Goal: Task Accomplishment & Management: Complete application form

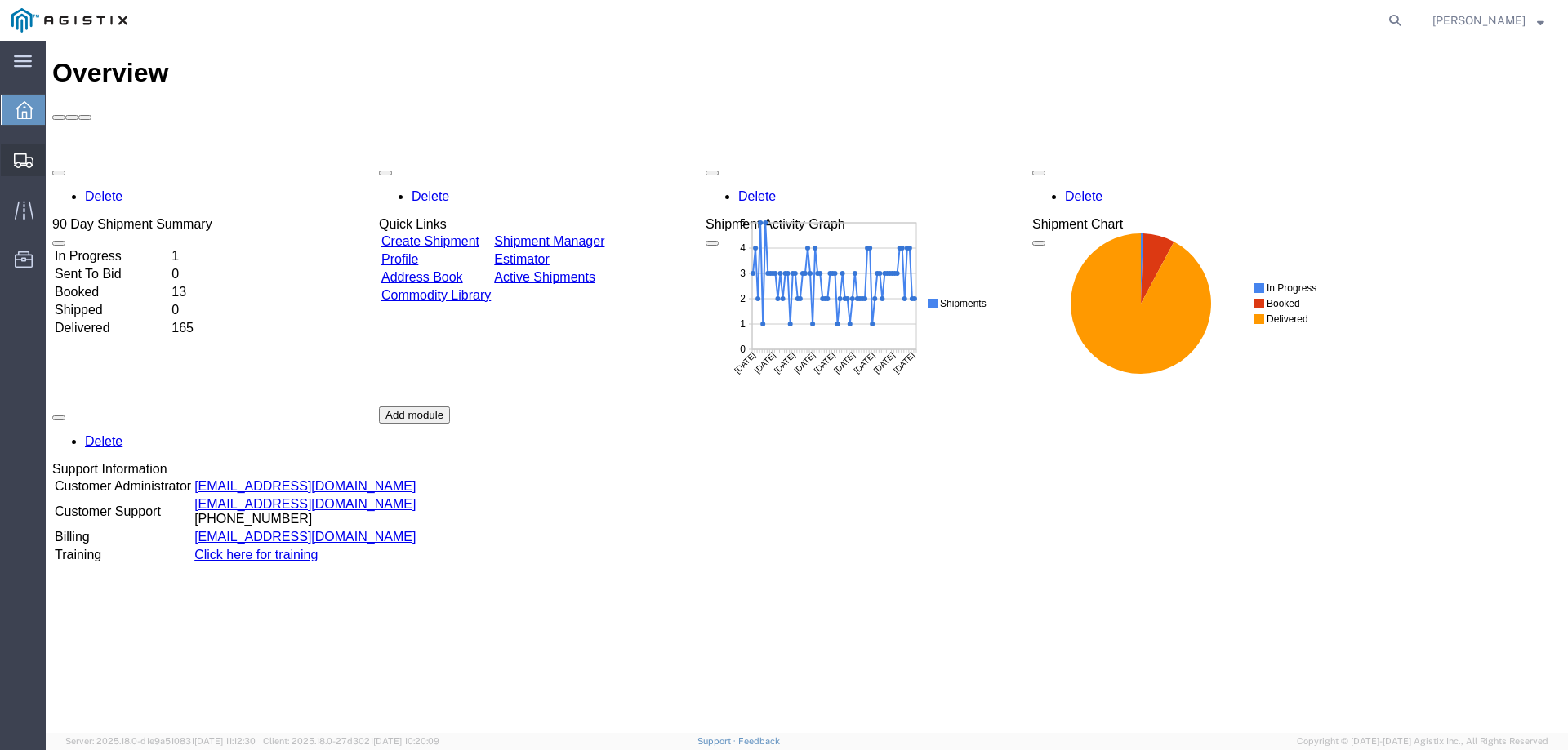
click at [12, 164] on div at bounding box center [23, 159] width 46 height 33
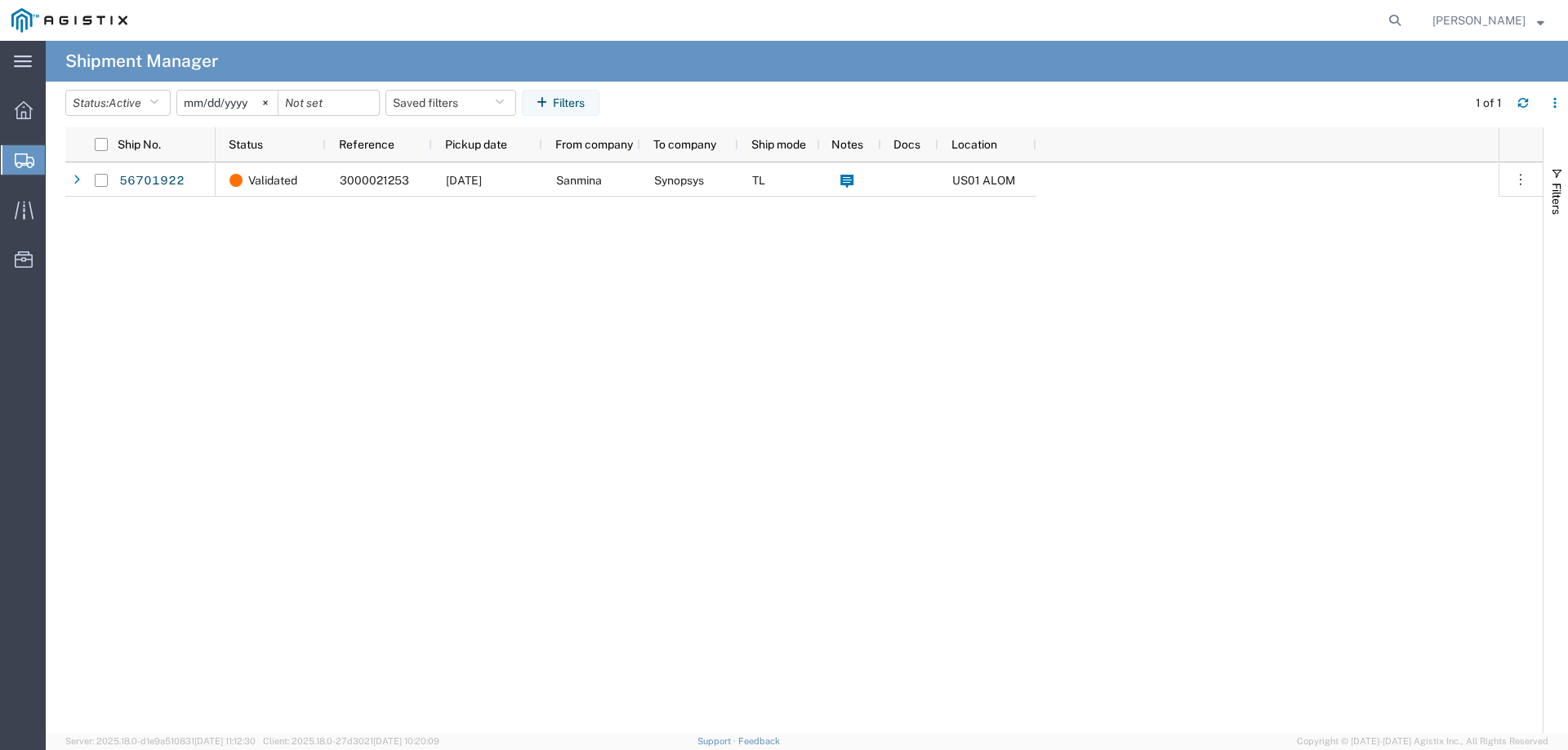
click at [0, 0] on span "Create from Template" at bounding box center [0, 0] width 0 height 0
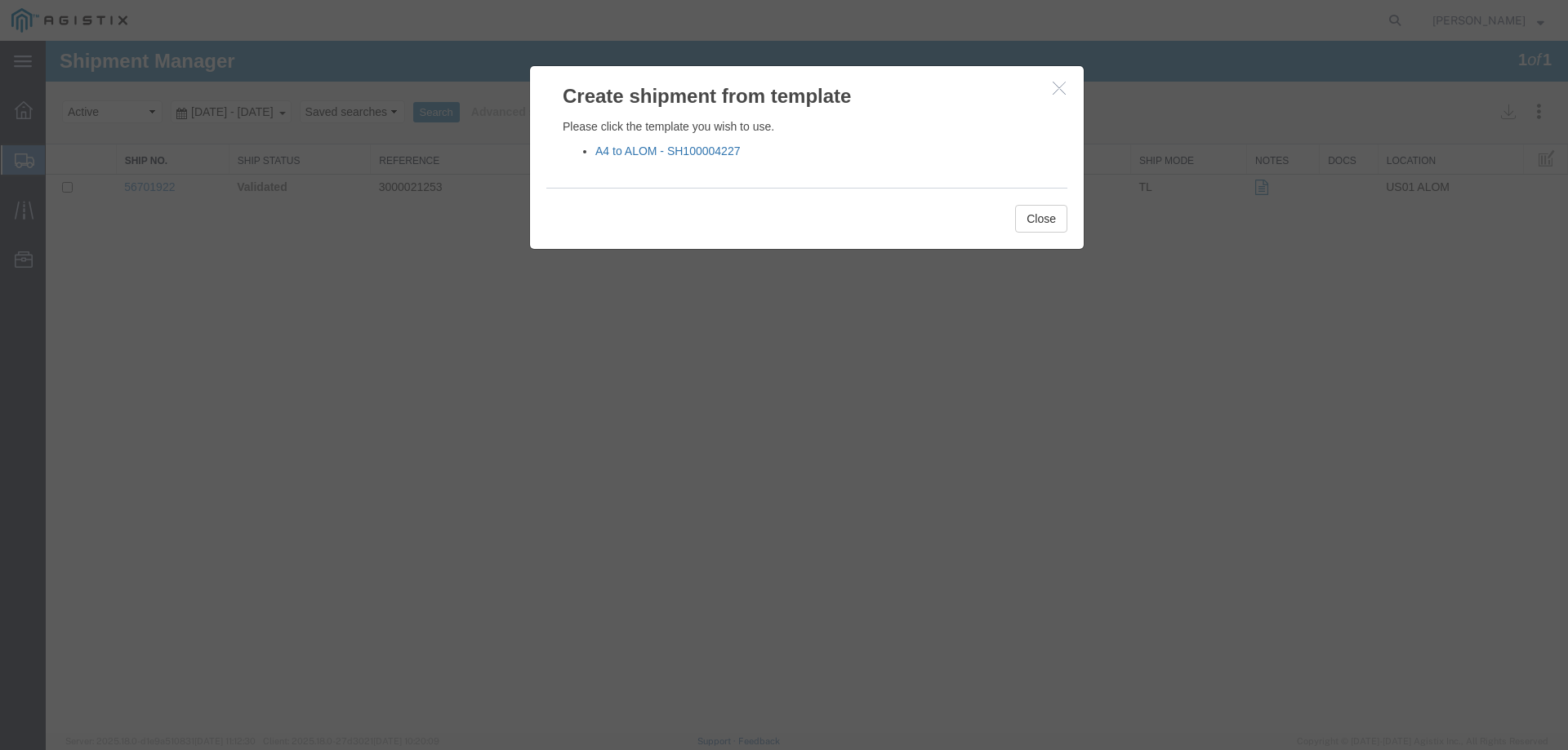
click at [671, 152] on link "A4 to ALOM - SH100004227" at bounding box center [667, 151] width 144 height 13
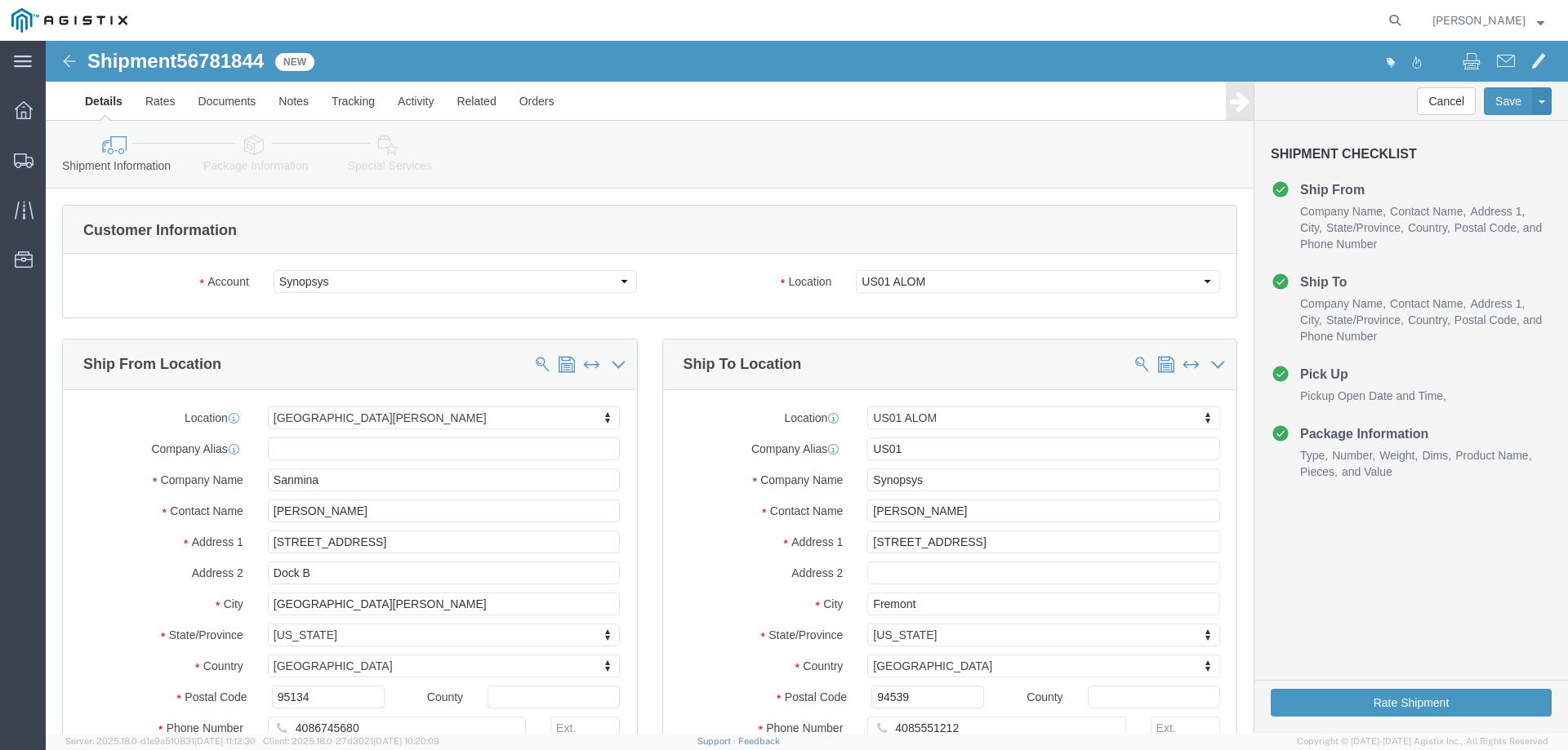
select select "65511"
click input "Esmeralda Madriz"
type input "Nira"
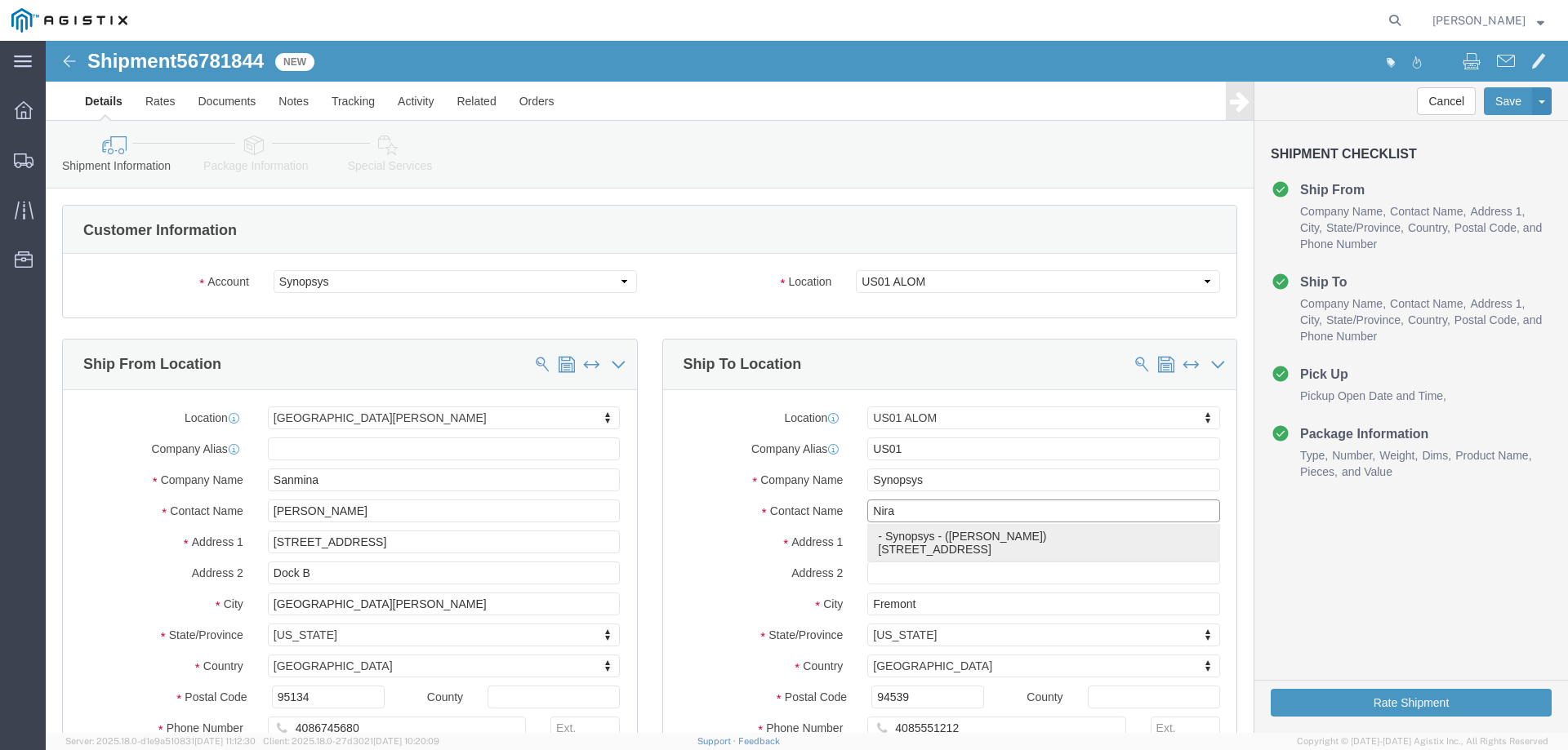
click p "- Synopsys - (Nirali Trivedi) 48105 Warm Springs Blvd., Fremont, CA, 94539, US"
select select
type input "[PERSON_NAME]"
type input "[PHONE_NUMBER]"
type input "[EMAIL_ADDRESS][DOMAIN_NAME]"
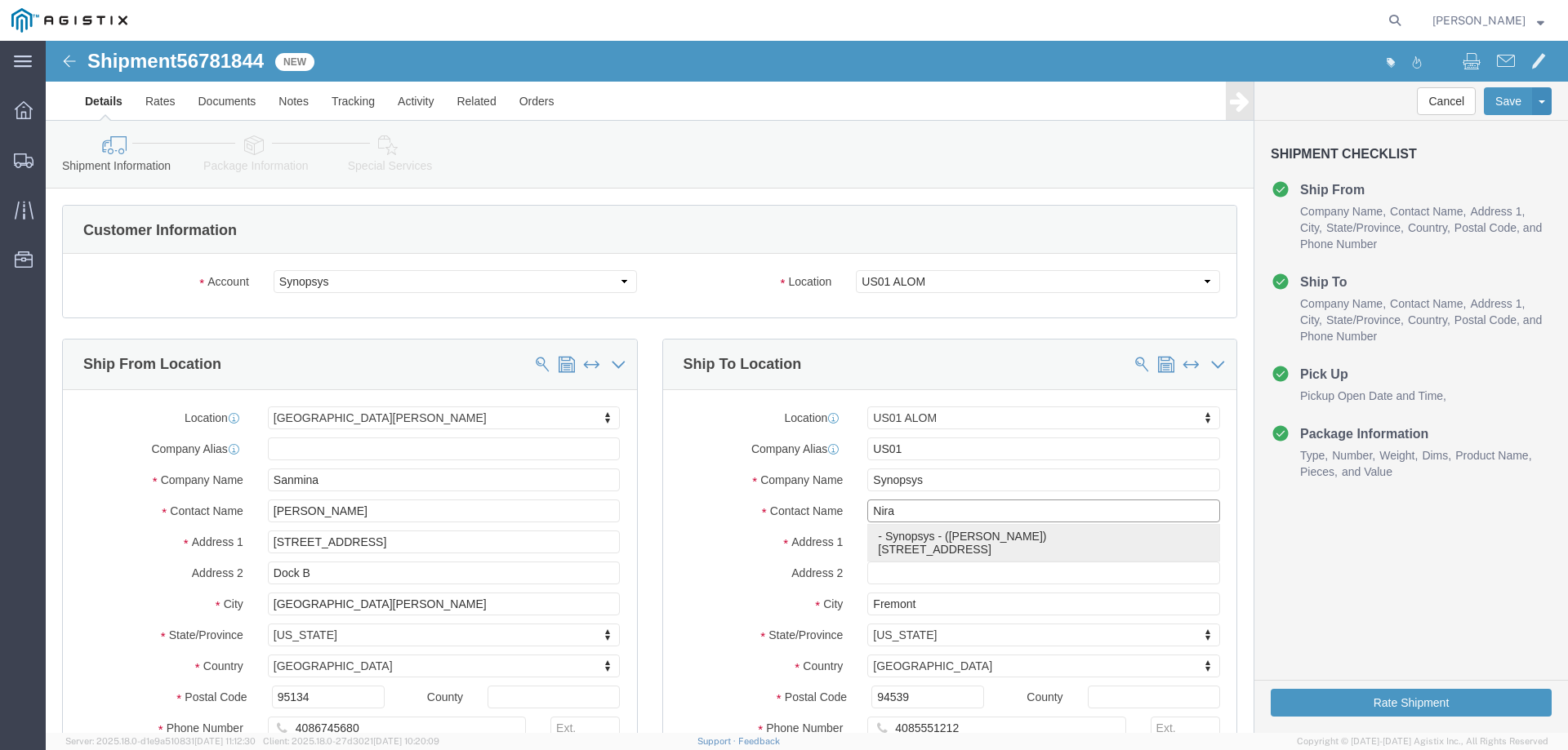
checkbox input "true"
select select "CA"
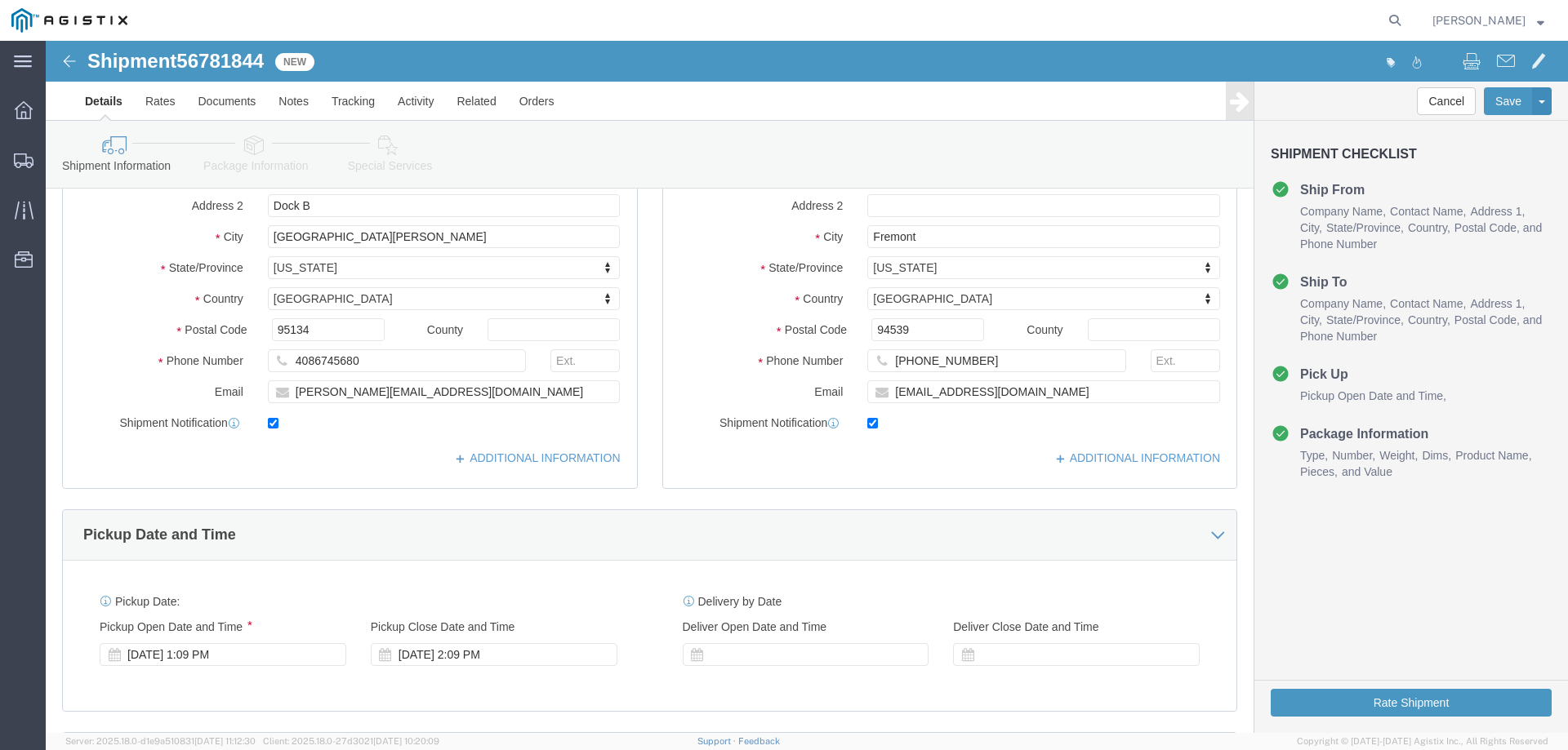
scroll to position [435, 0]
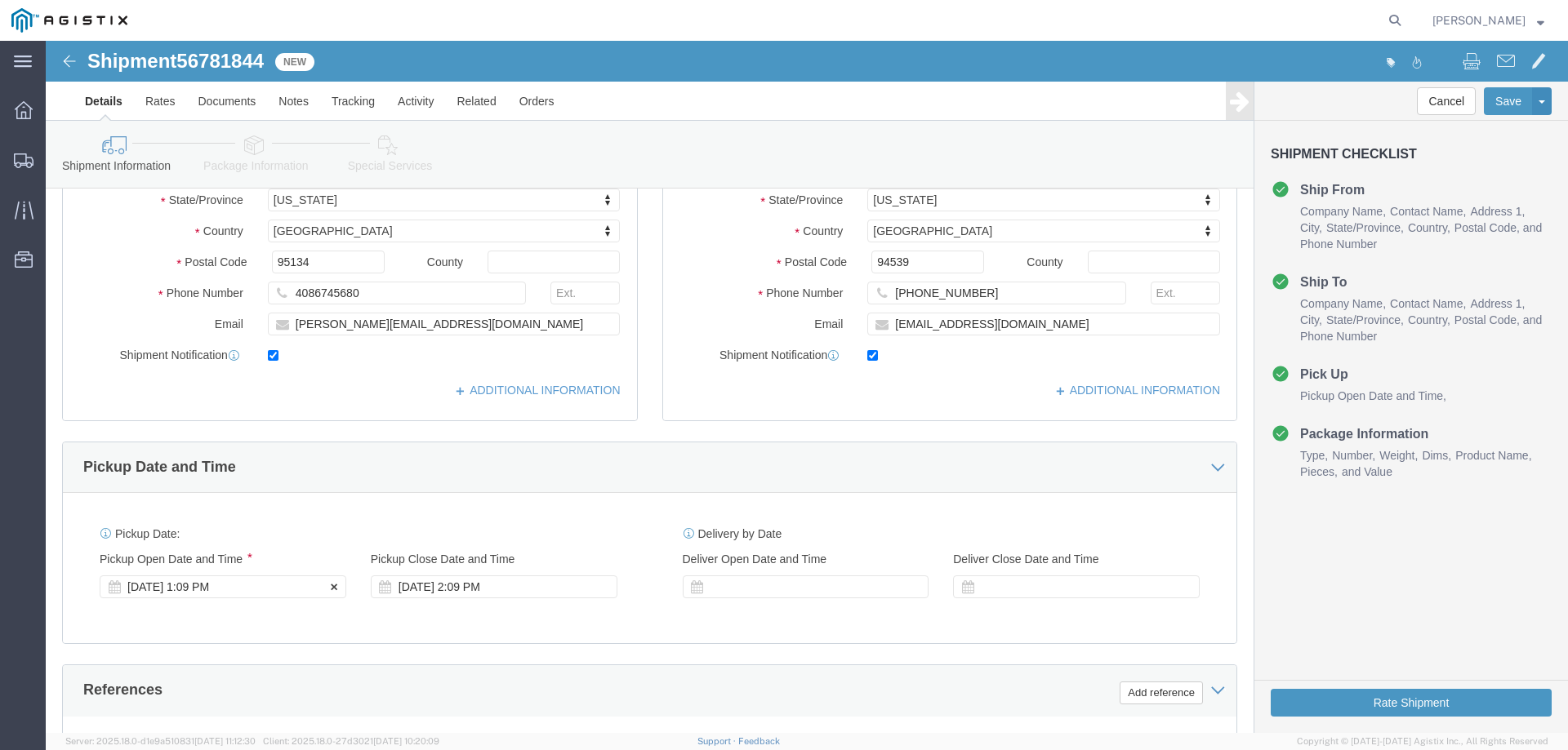
type input "[PERSON_NAME]"
click div "Sep 10 2025 1:09 PM"
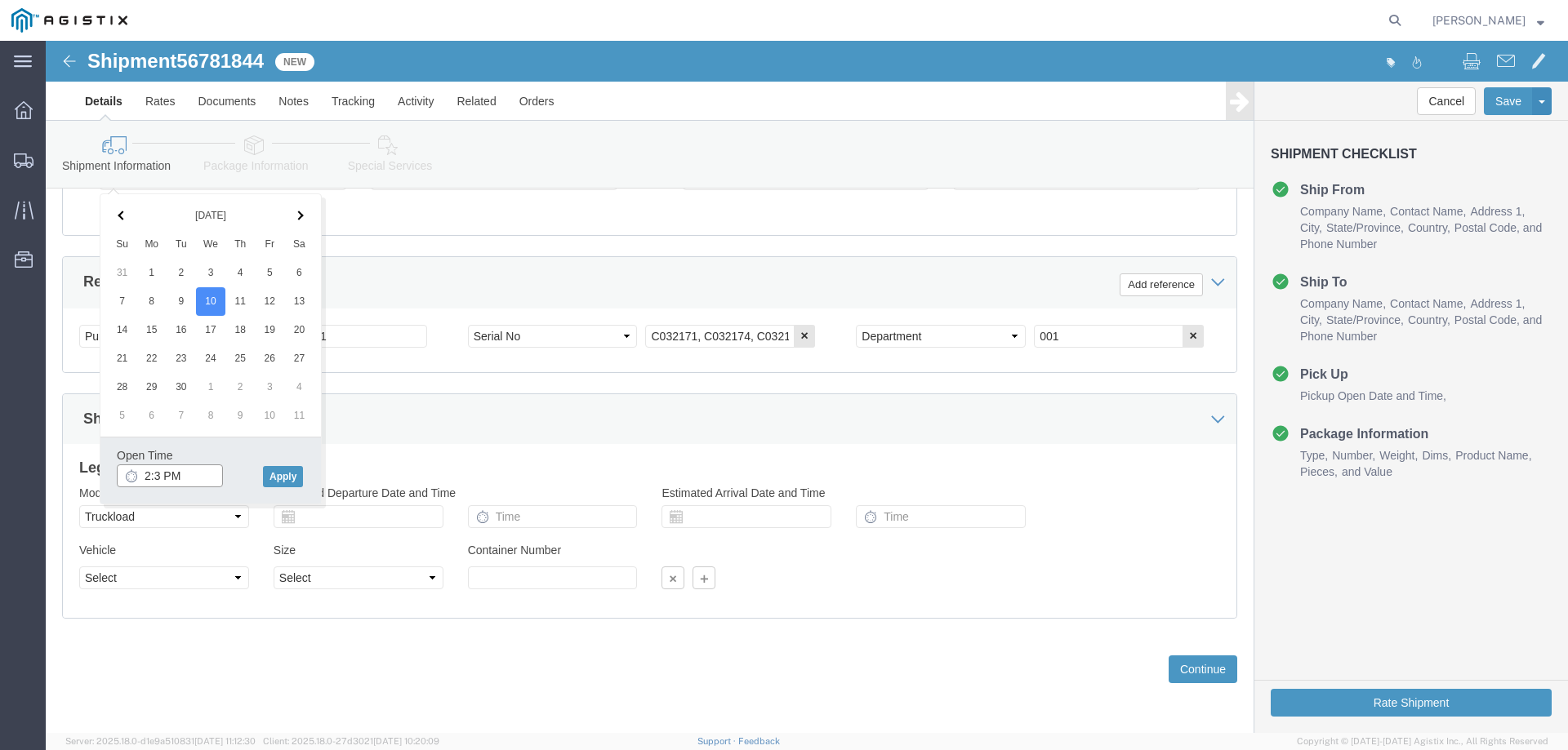
type input "2:30 PM"
click button "Apply"
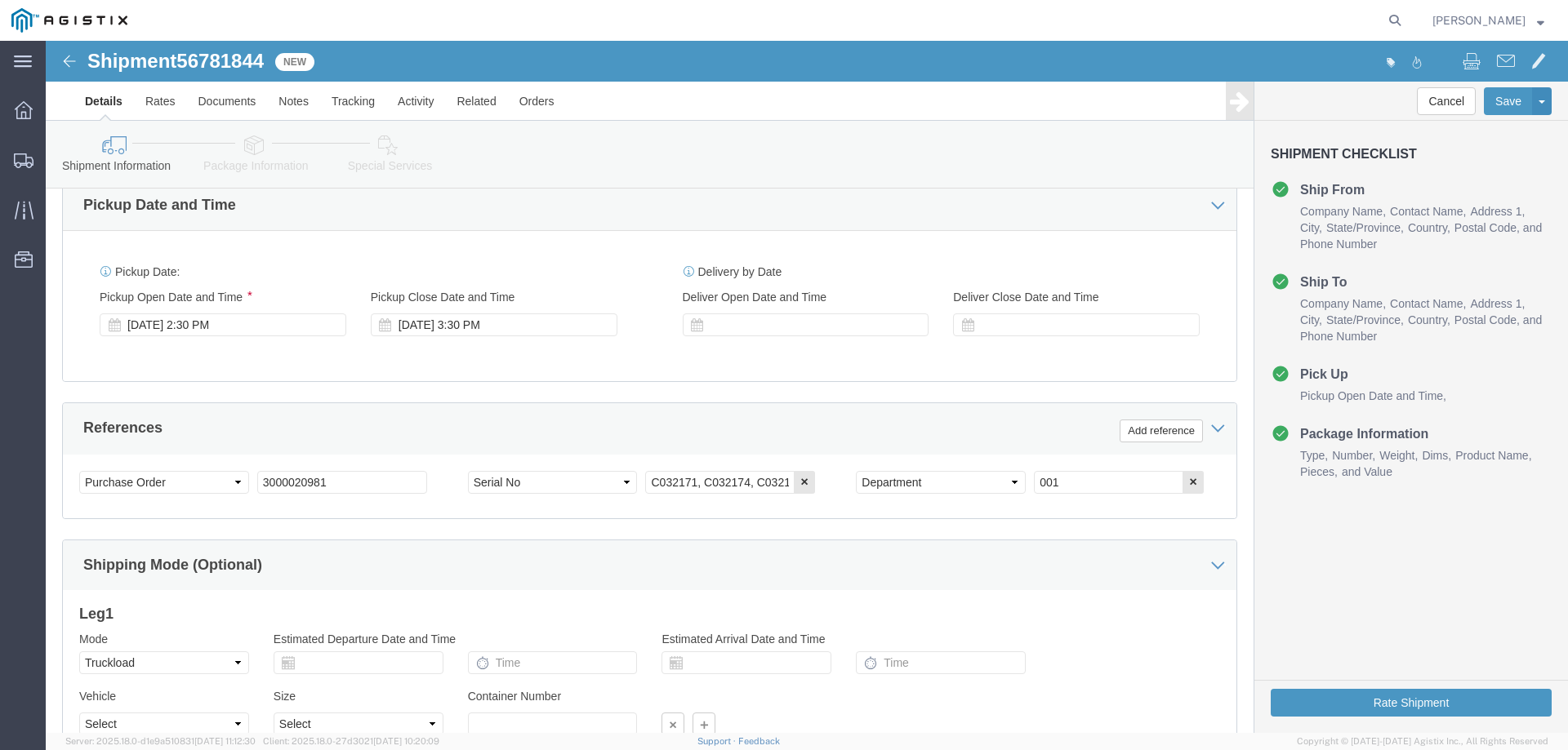
scroll to position [680, 0]
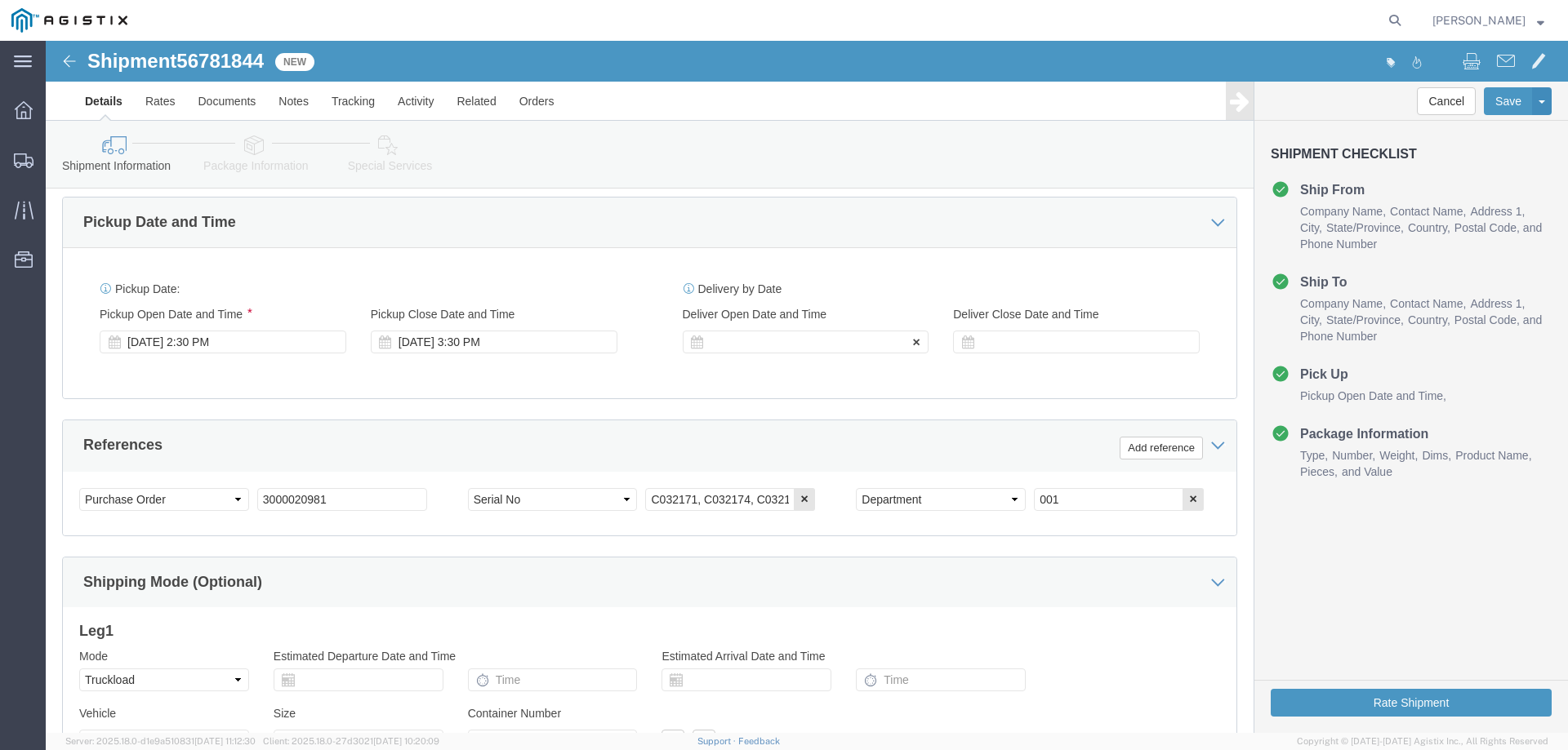
click div
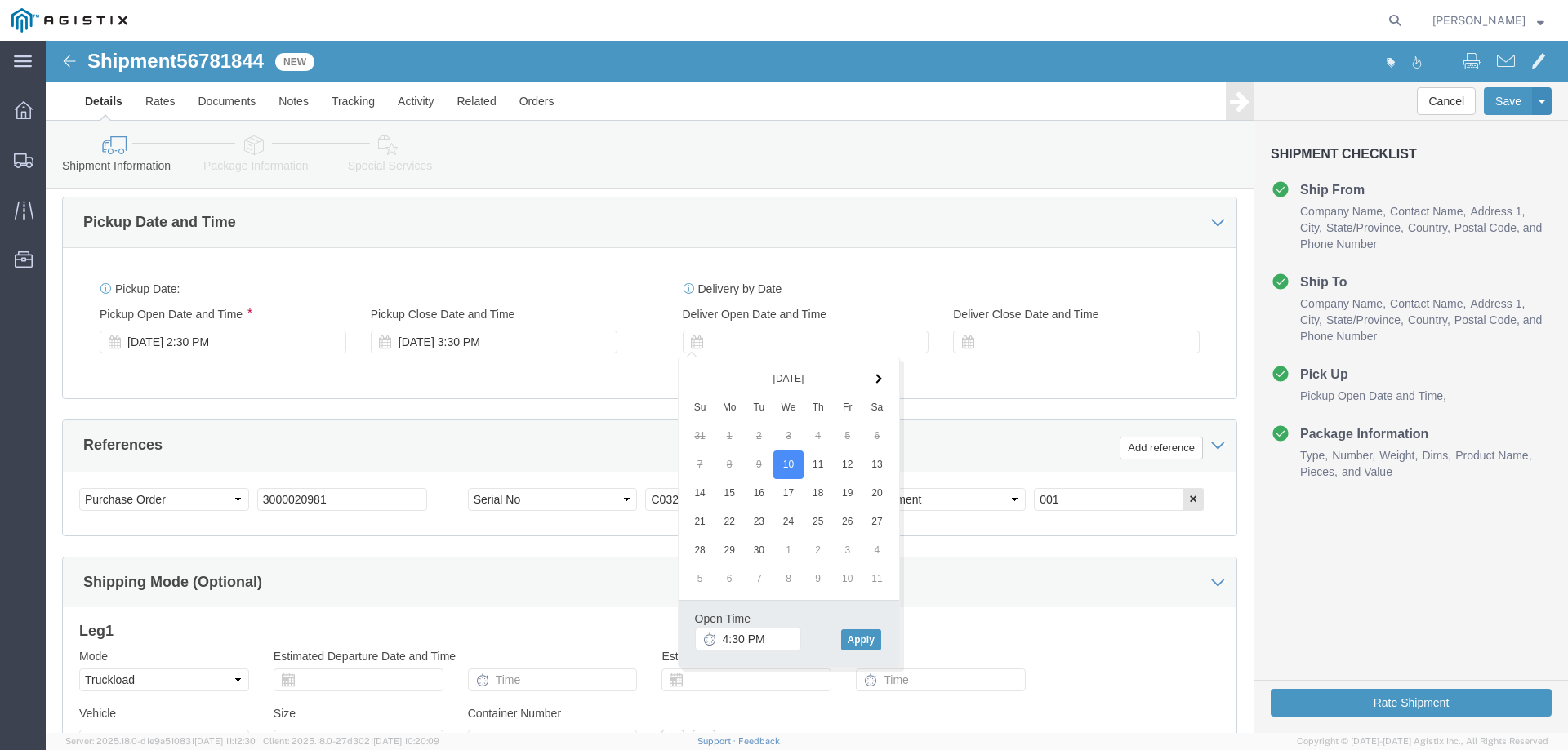
click div "Open Time 4:30 PM Sep 10 2025 4:30 PM - Sep 10 2025 4:30 PM Cancel Apply"
click button "Apply"
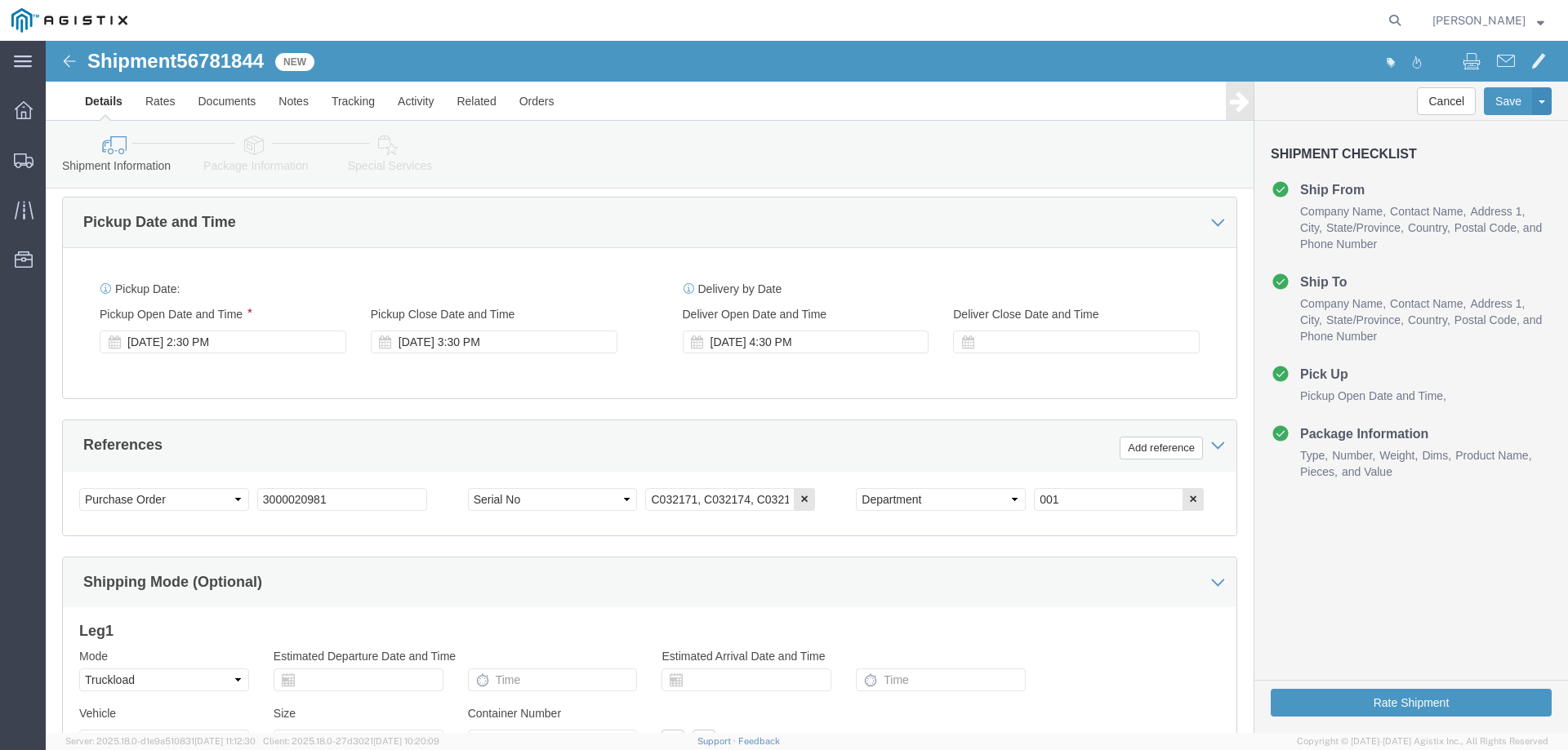
click div "Delivery Start Date Delivery Start Time Deliver Open Date and Time Sep 10 2025 …"
click div "Deliver Close Date Deliver Close Time Deliver Close Date and Time"
click div
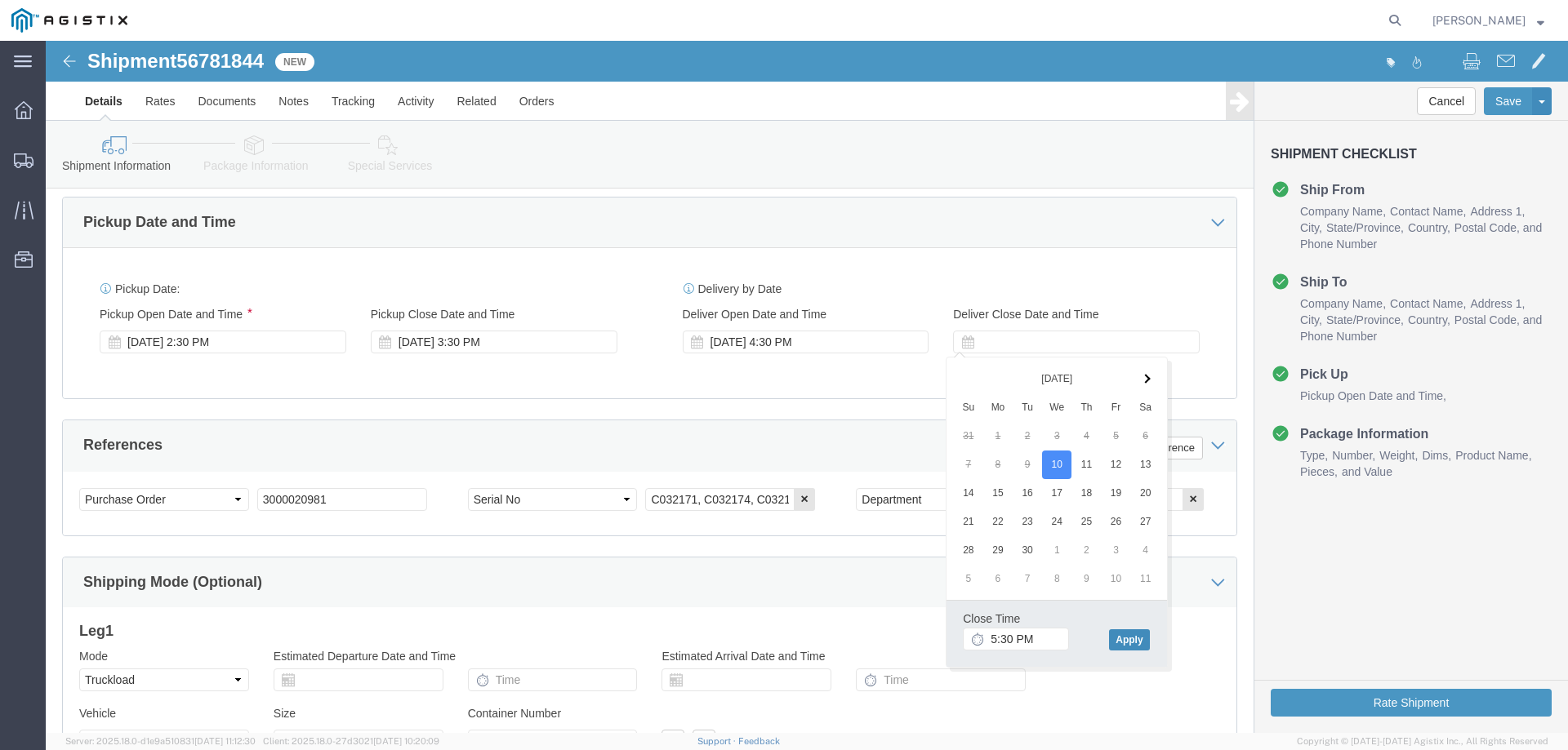
click button "Apply"
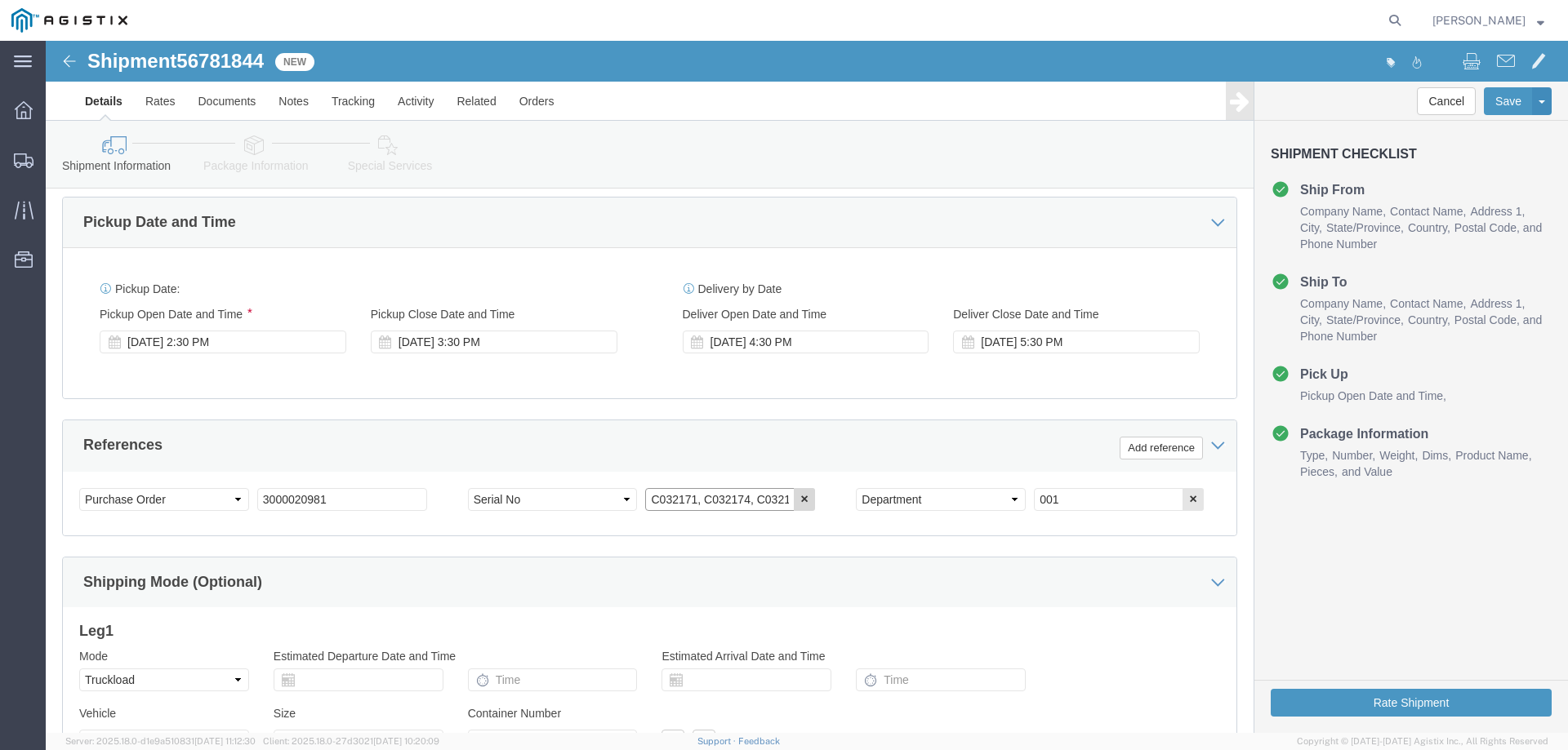
click input "C032171, C032174, C032175"
click icon "button"
click div "Select Account Type Activity ID Airline Appointment Number ASN Batch Request # …"
click input "3000020981"
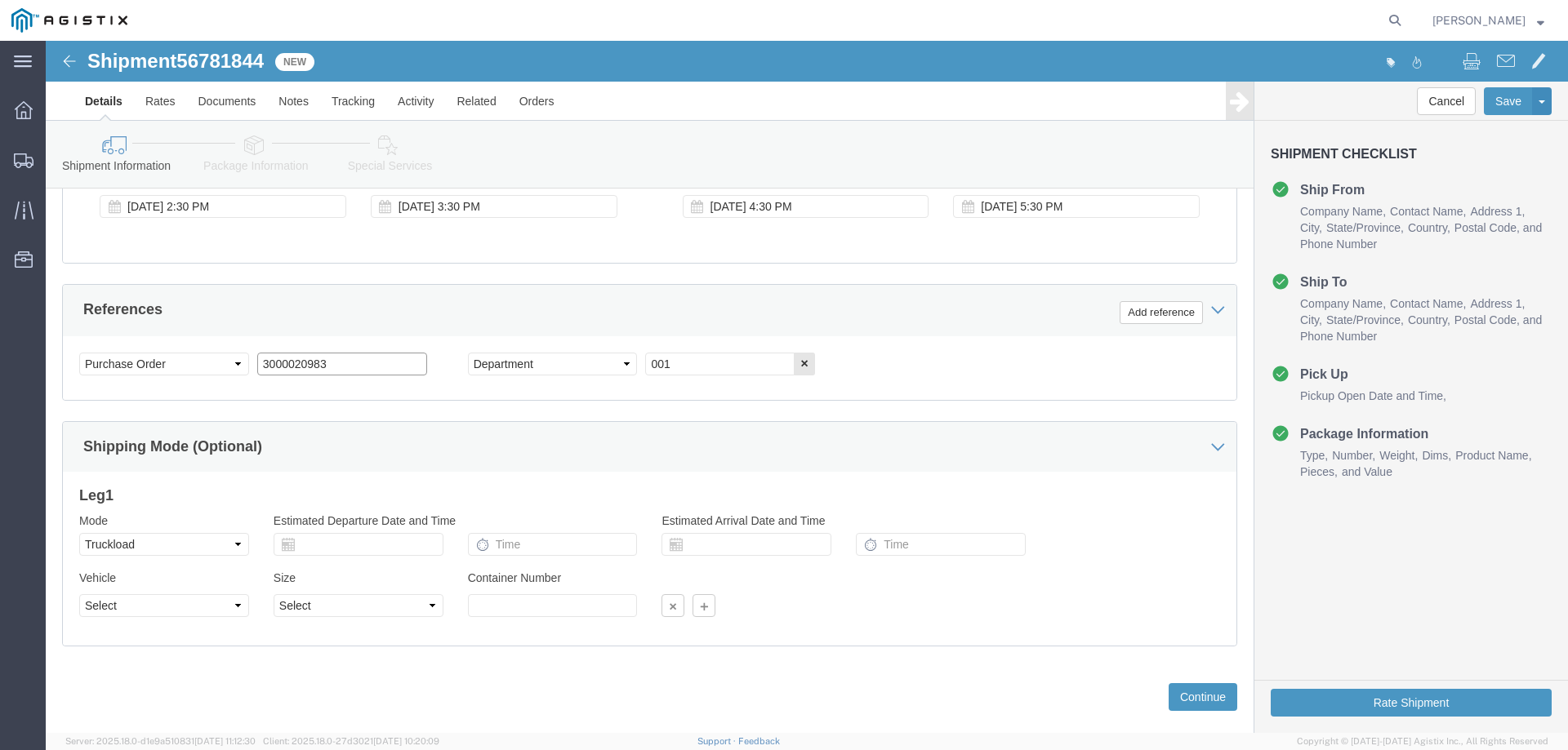
scroll to position [843, 0]
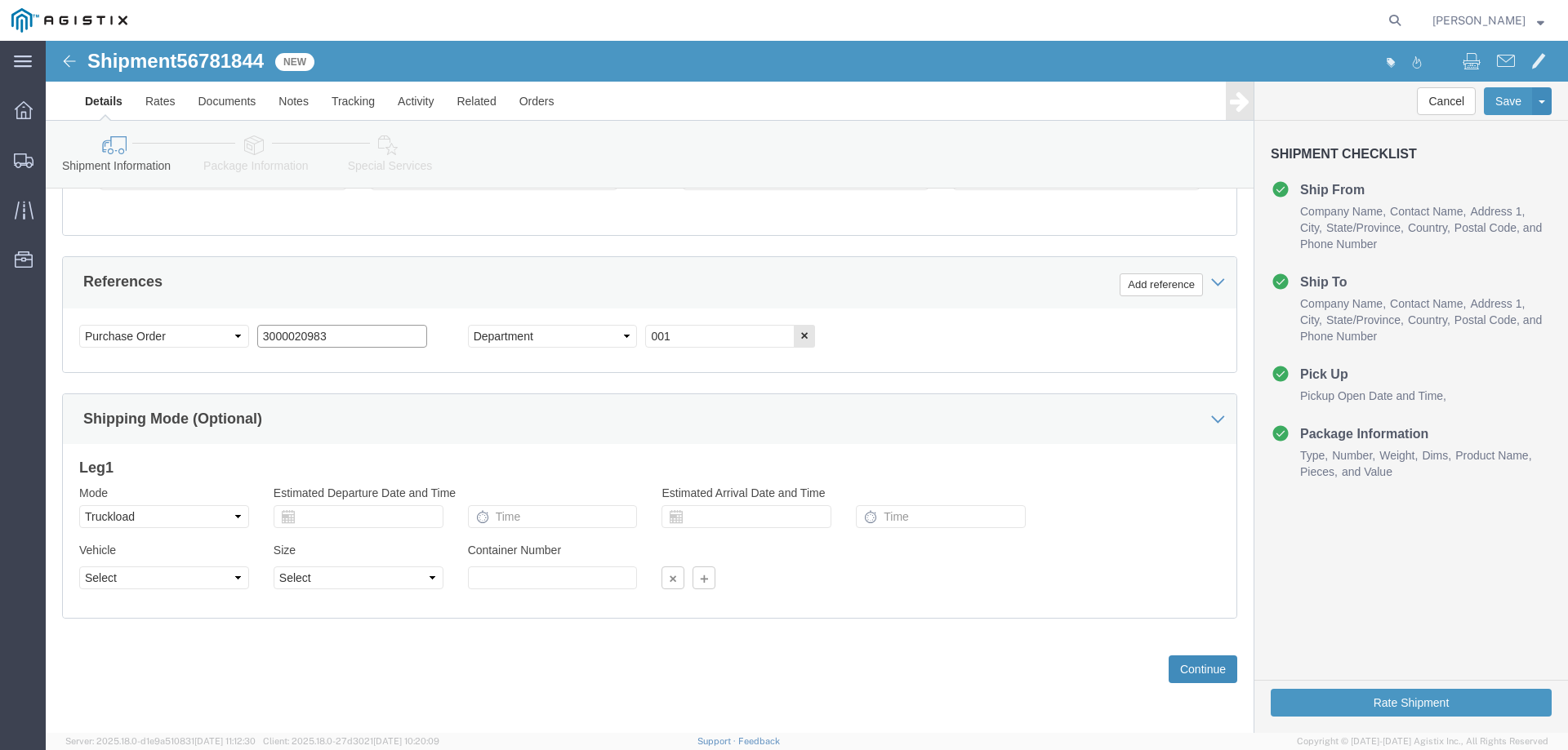
type input "3000020983"
click button "Continue"
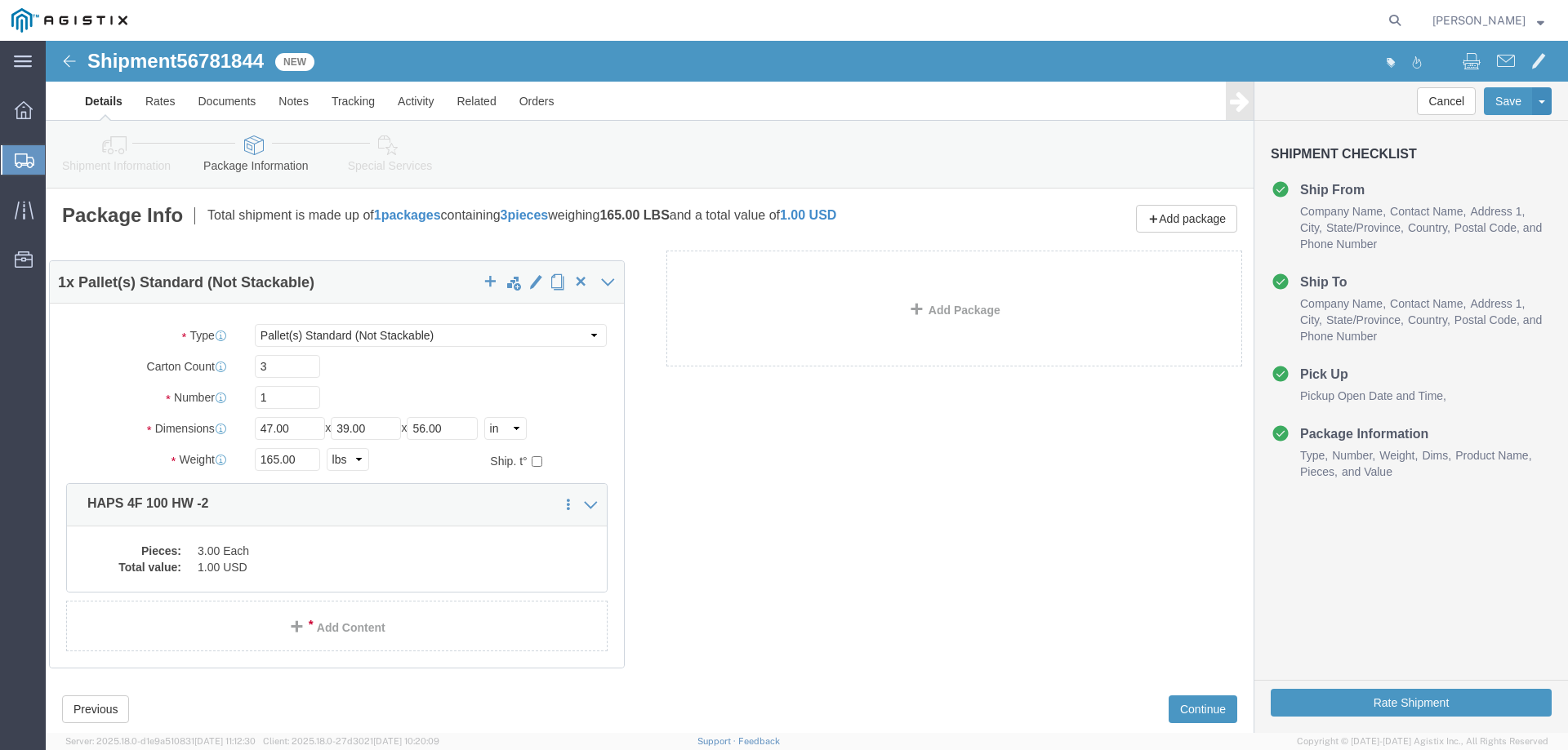
click div "1 x Pallet(s) Standard (Not Stackable) Package Type Select Bale(s) Basket(s) Bo…"
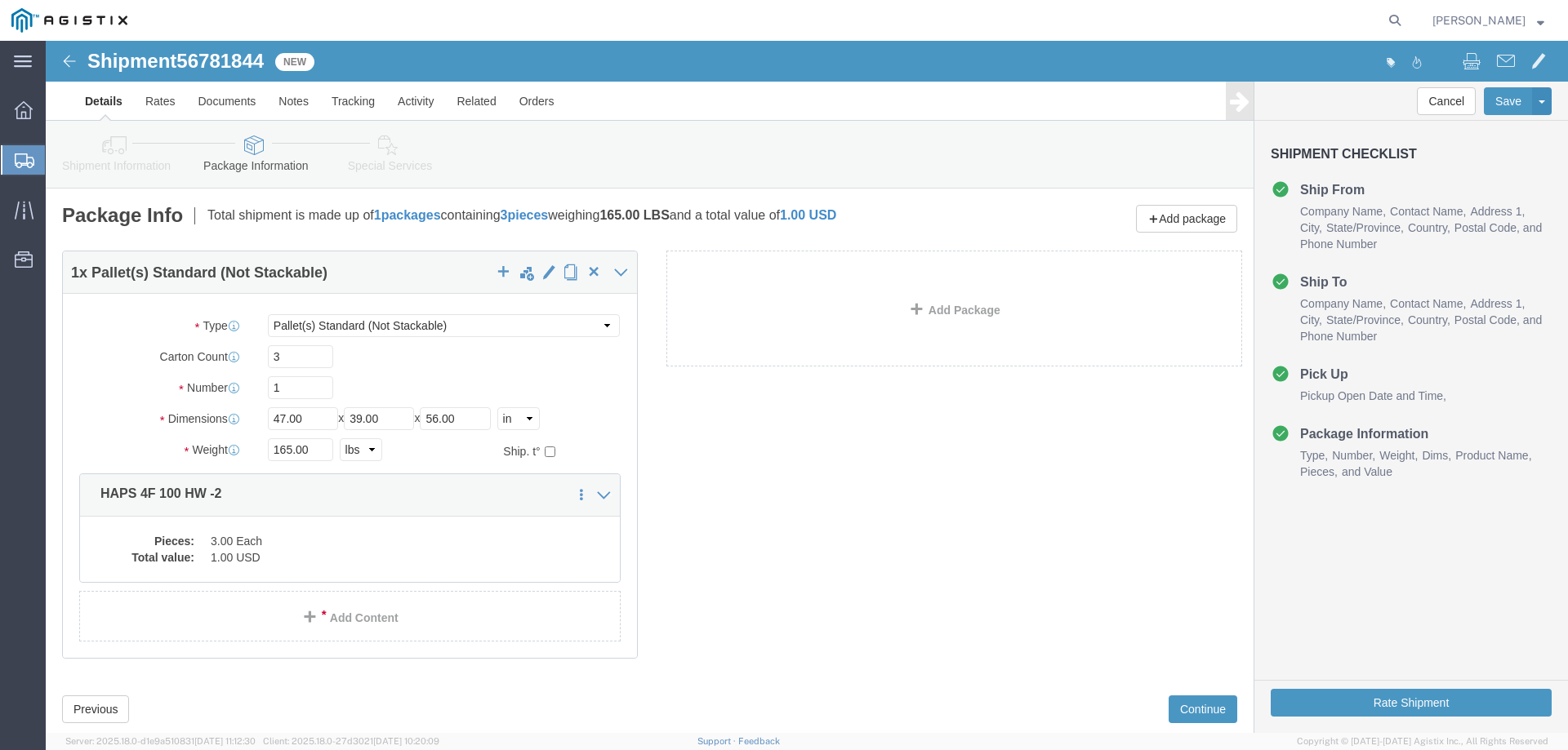
click div
click input "3"
type input "1"
click div "1 x Pallet(s) Standard (Not Stackable) Package Type Select Bale(s) Basket(s) Bo…"
click div "Pieces: 3.00 Each Total value: 1.00 USD"
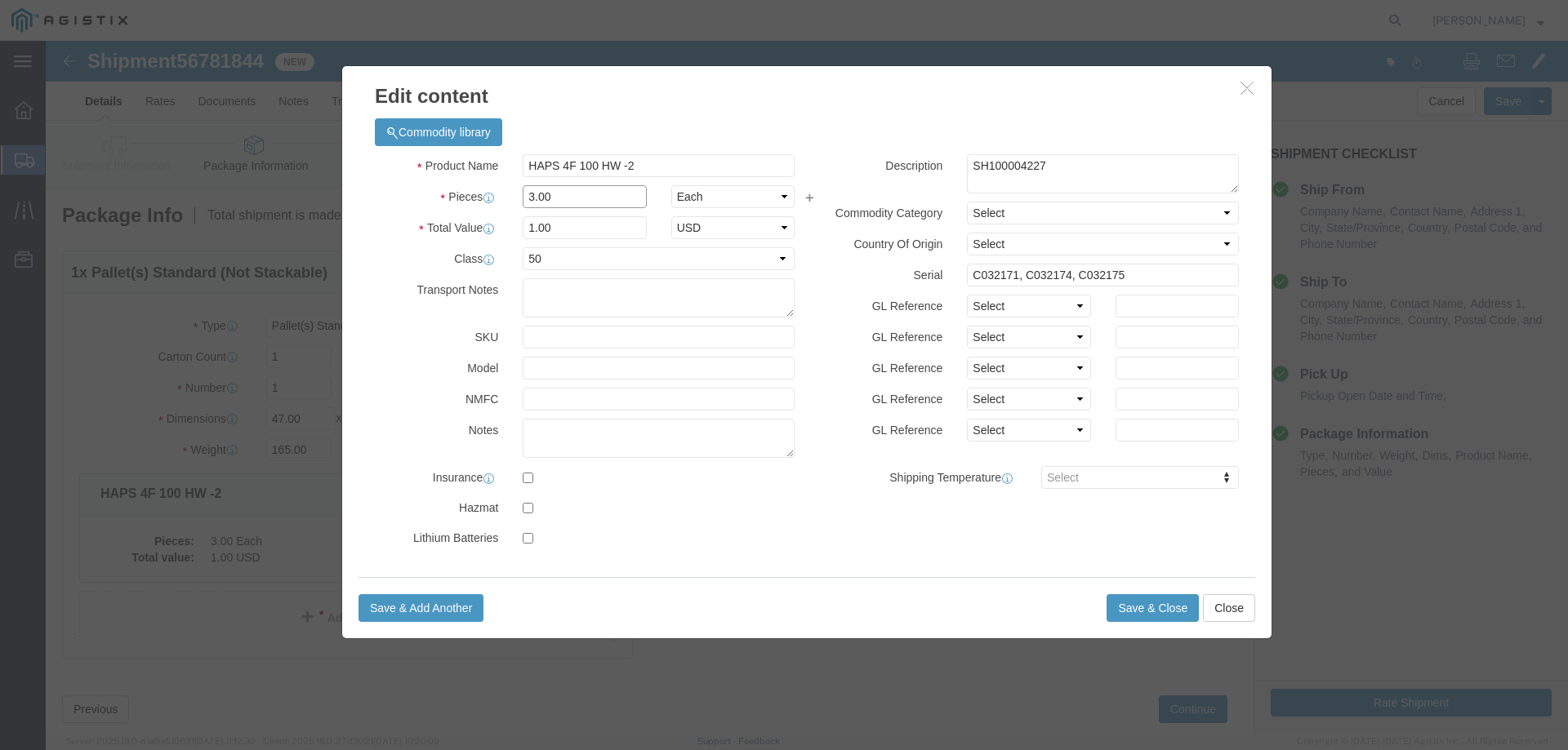
click input "3.00"
type input "1"
type input "0.33"
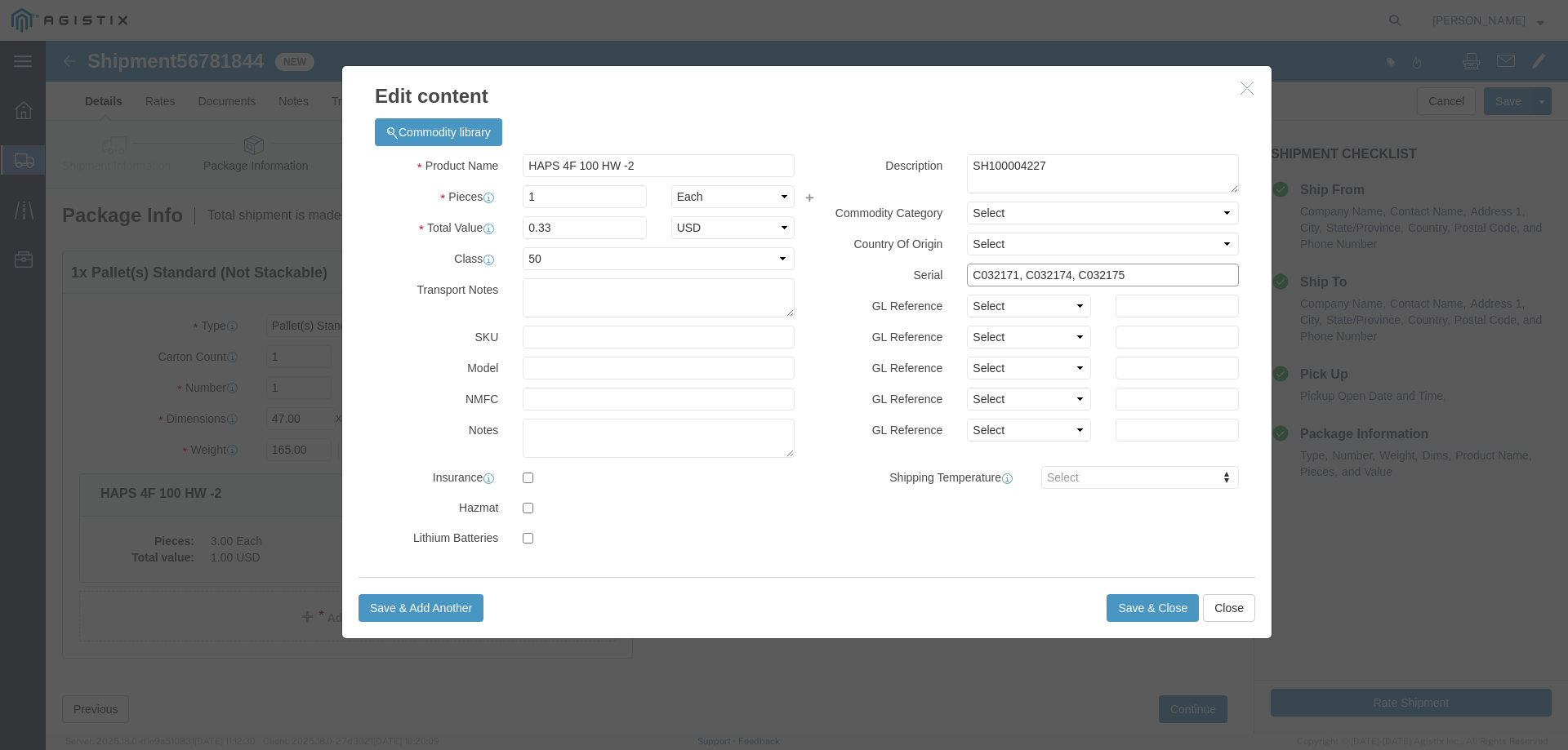
click input "C032171, C032174, C032175"
drag, startPoint x: 925, startPoint y: 245, endPoint x: 938, endPoint y: 237, distance: 15.3
click input "text"
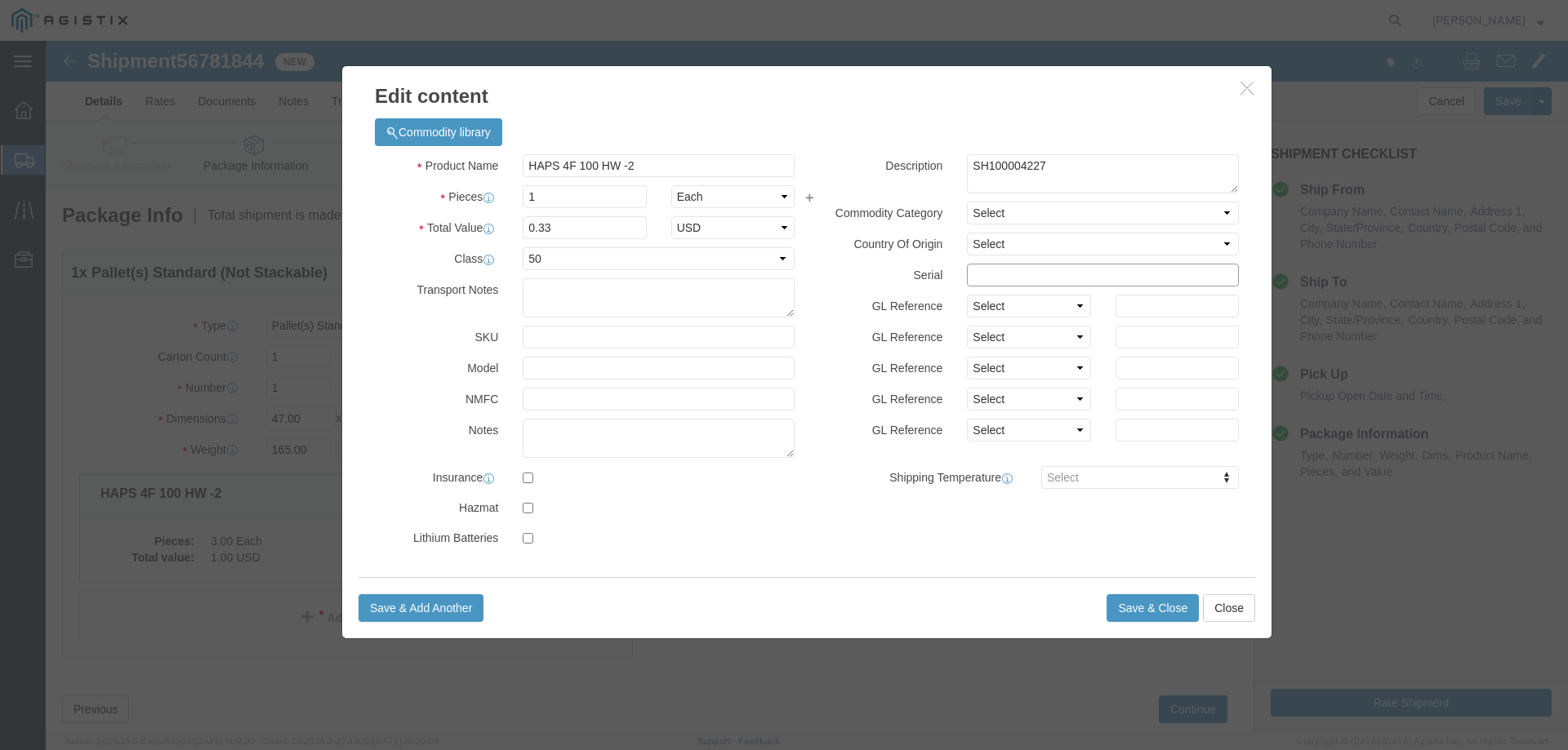
paste input "C057895"
type input "C057895"
click select "Select 50 55 60 65 70 85 92.5 100 125 175 250 300 400"
drag, startPoint x: 777, startPoint y: 257, endPoint x: 782, endPoint y: 266, distance: 10.3
click label "GL Reference"
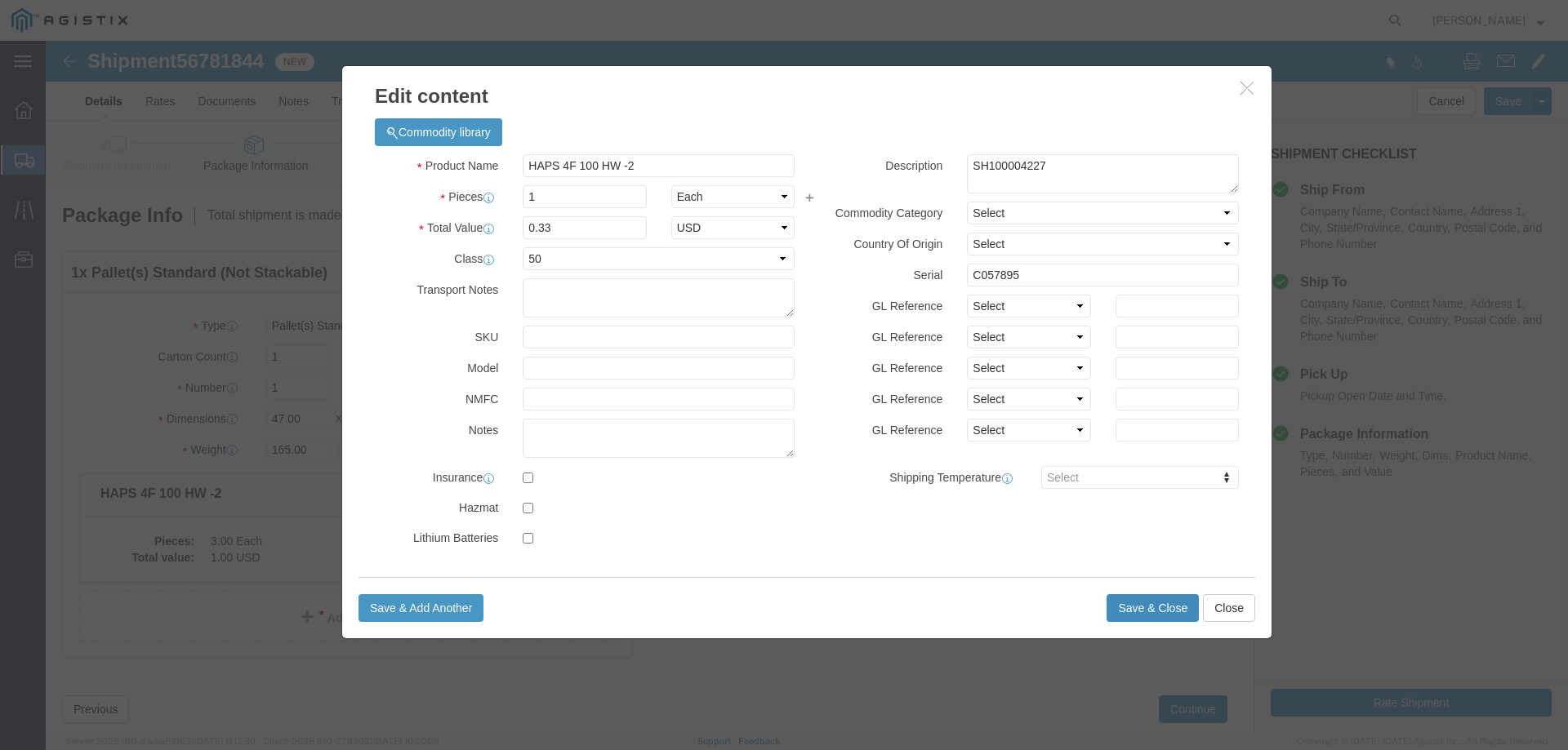
click button "Save & Close"
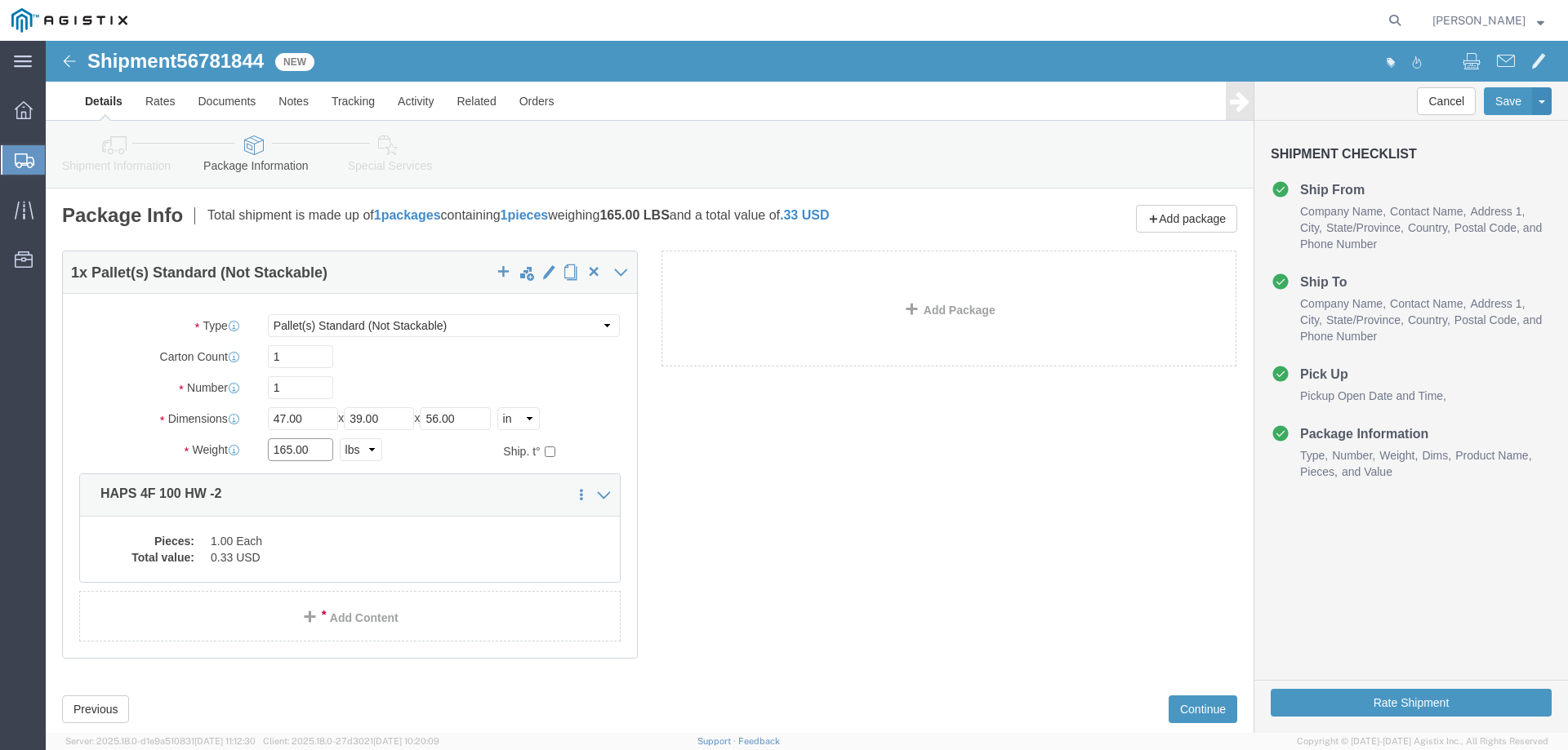
click input "165.00"
type input "55"
click div "1 x Pallet(s) Standard (Not Stackable) Package Type Select Bale(s) Basket(s) Bo…"
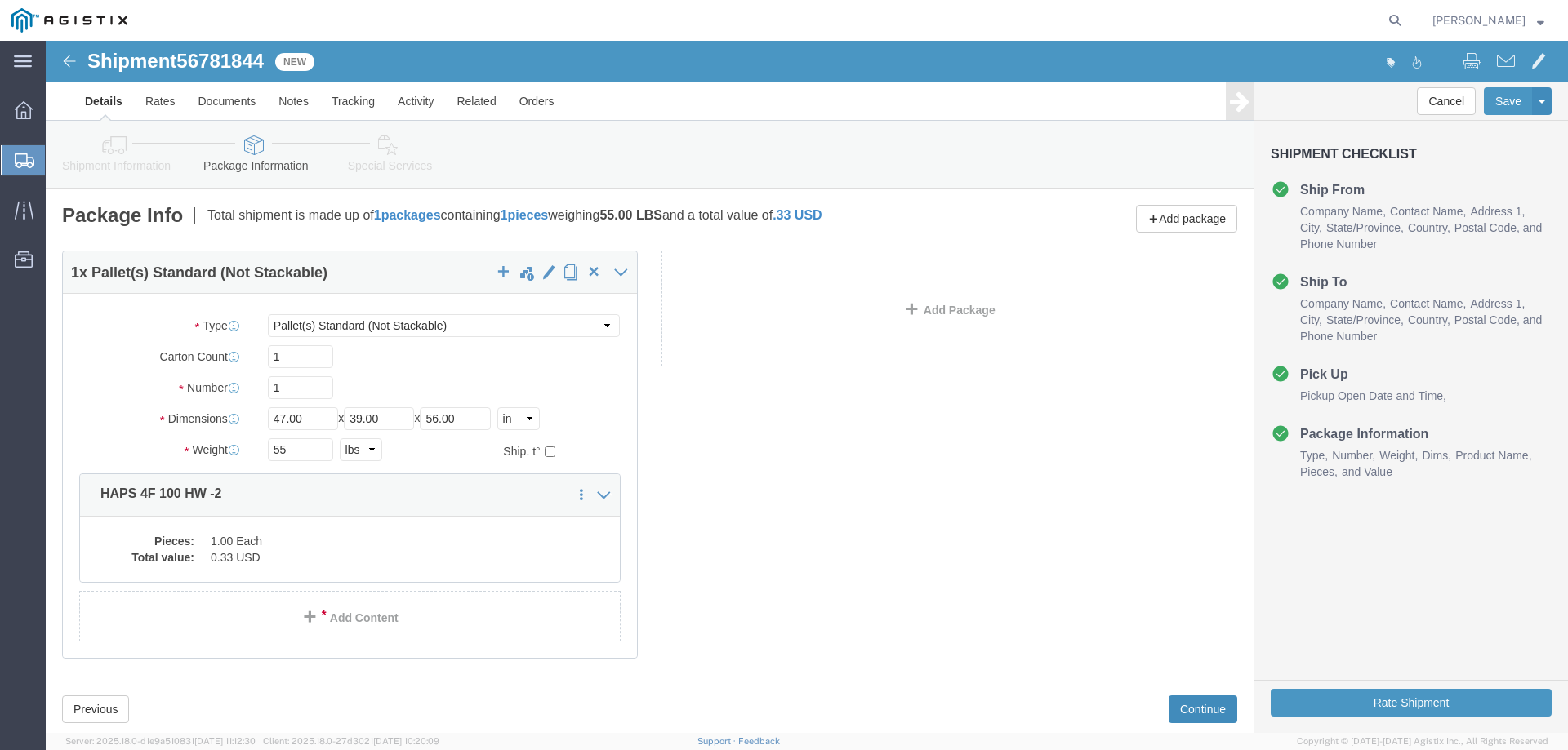
click button "Continue"
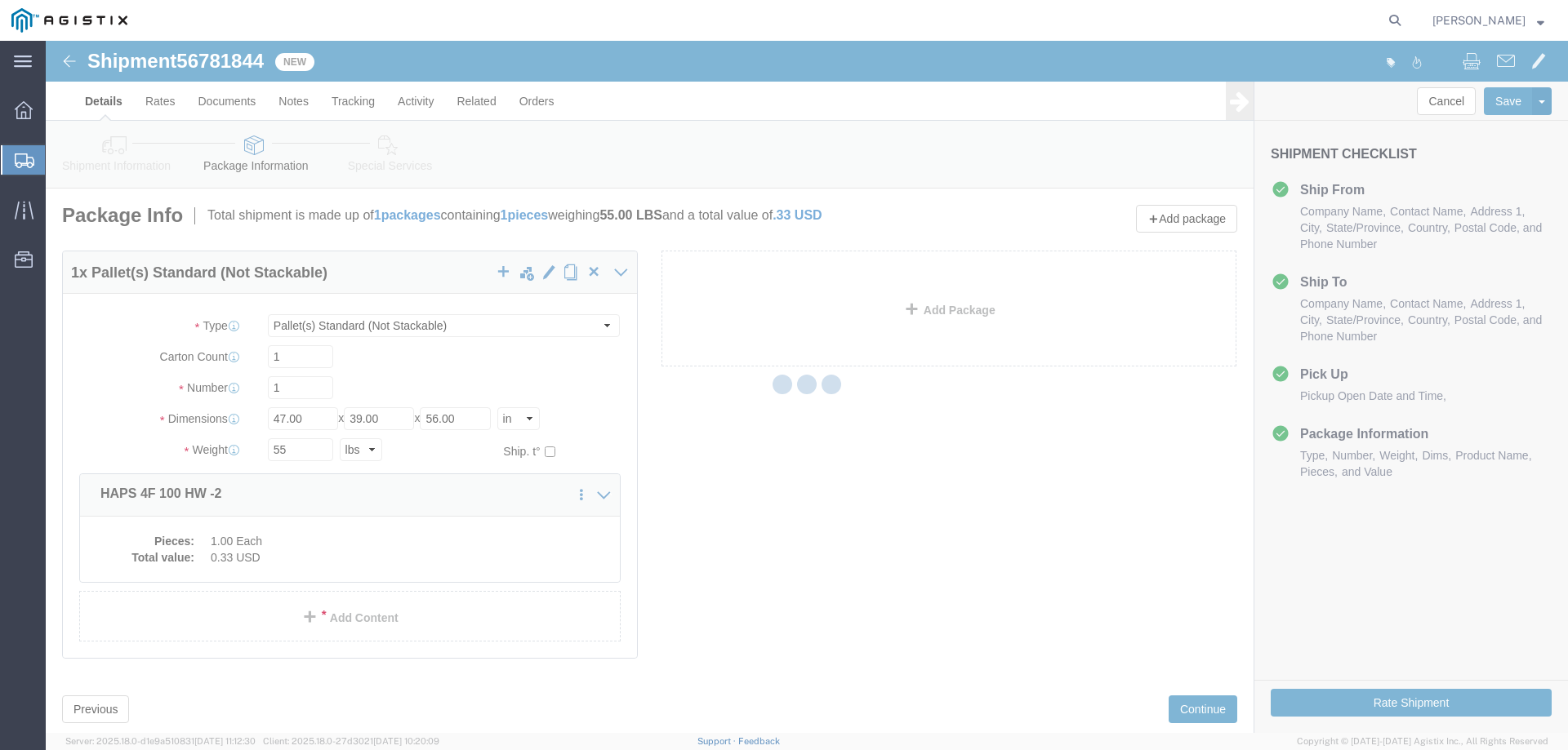
select select
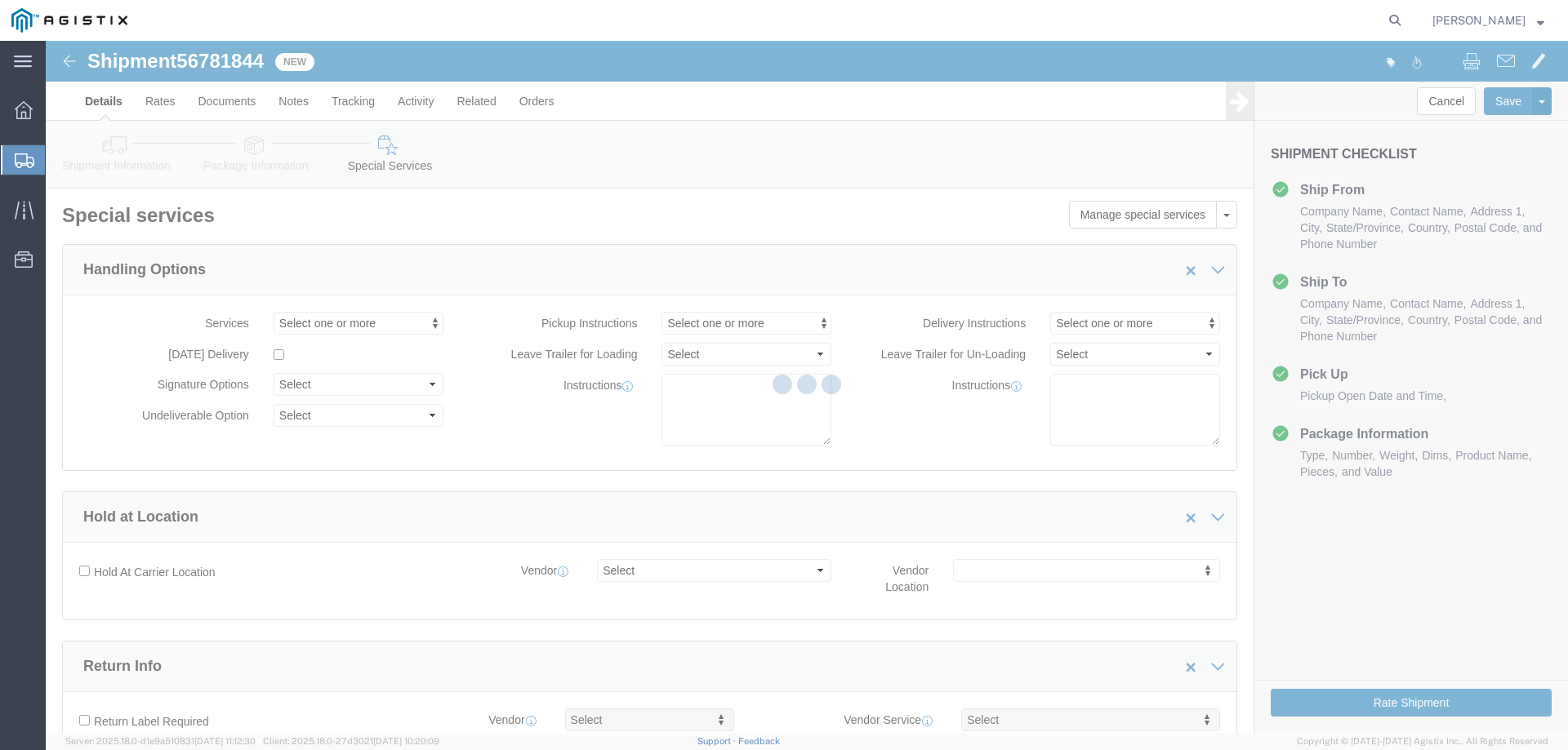
select select "COSTCENTER"
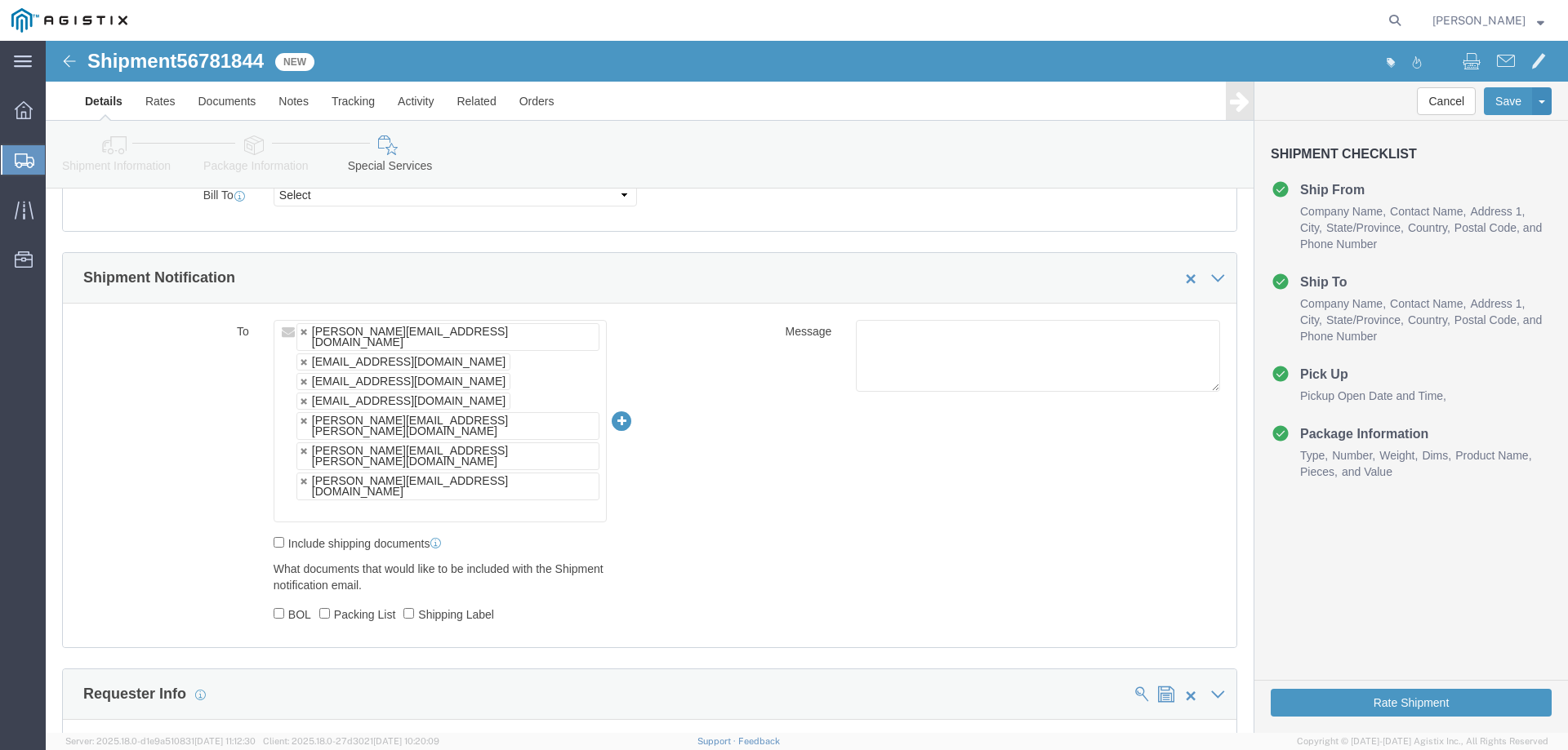
scroll to position [925, 0]
click button "Rate Shipment"
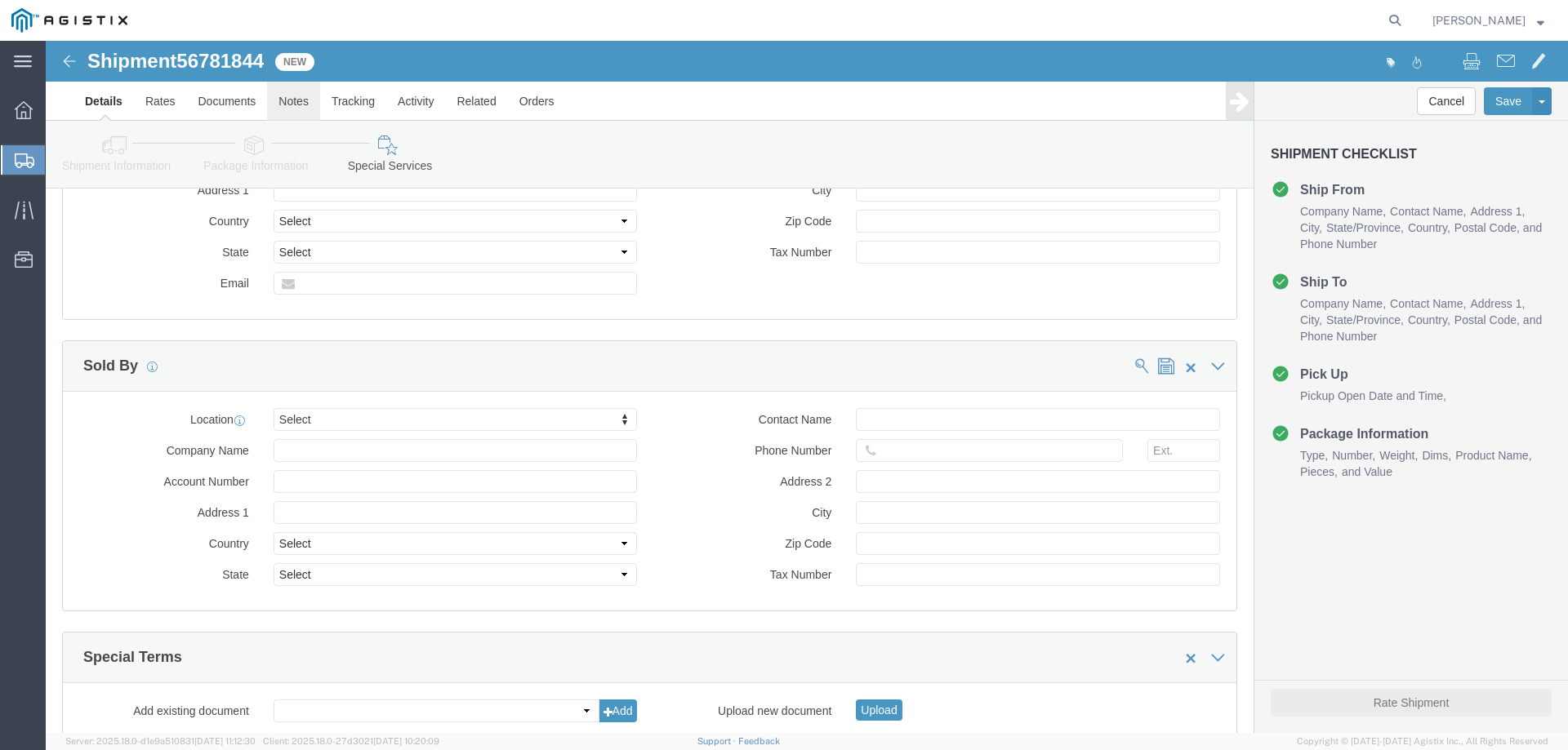
scroll to position [1425, 0]
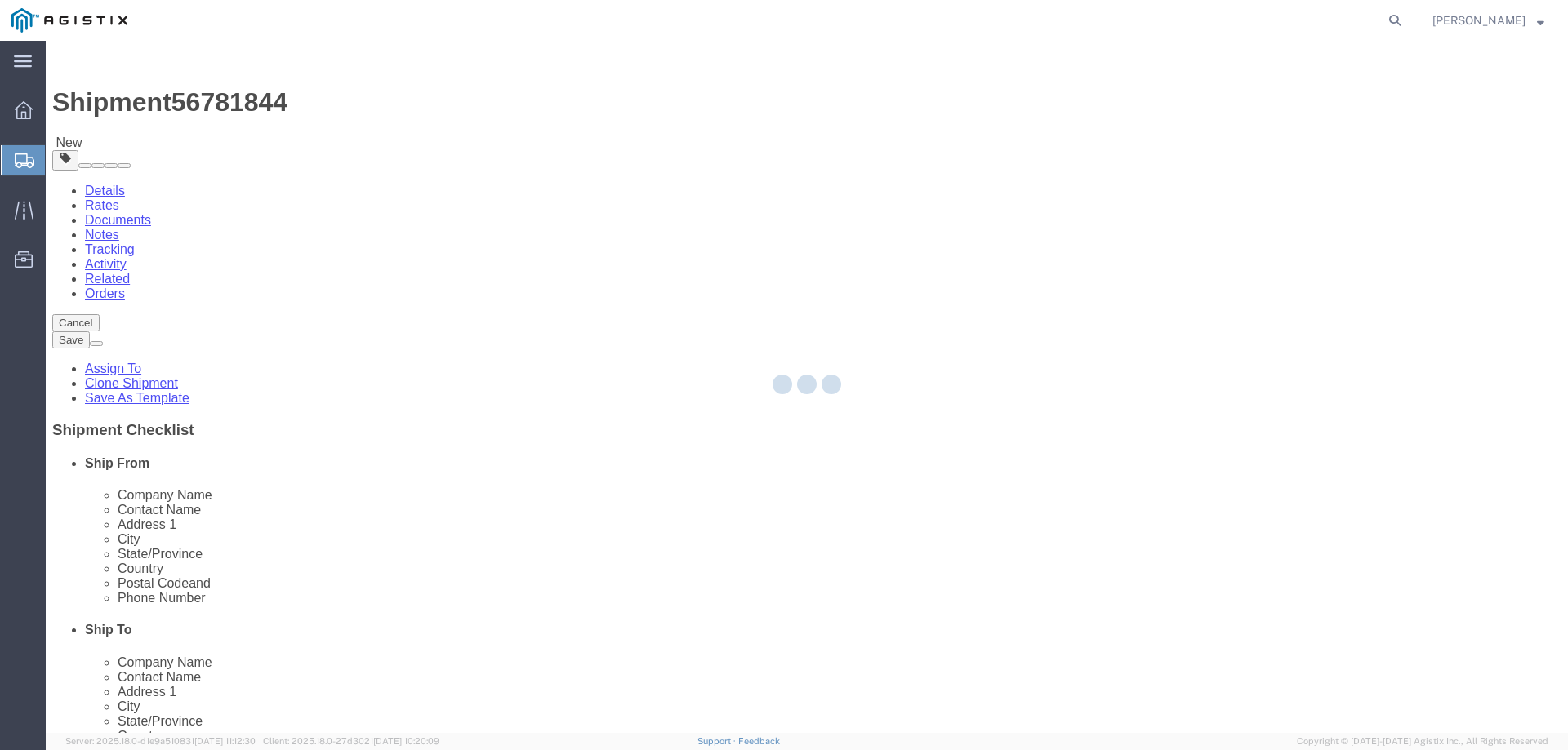
select select
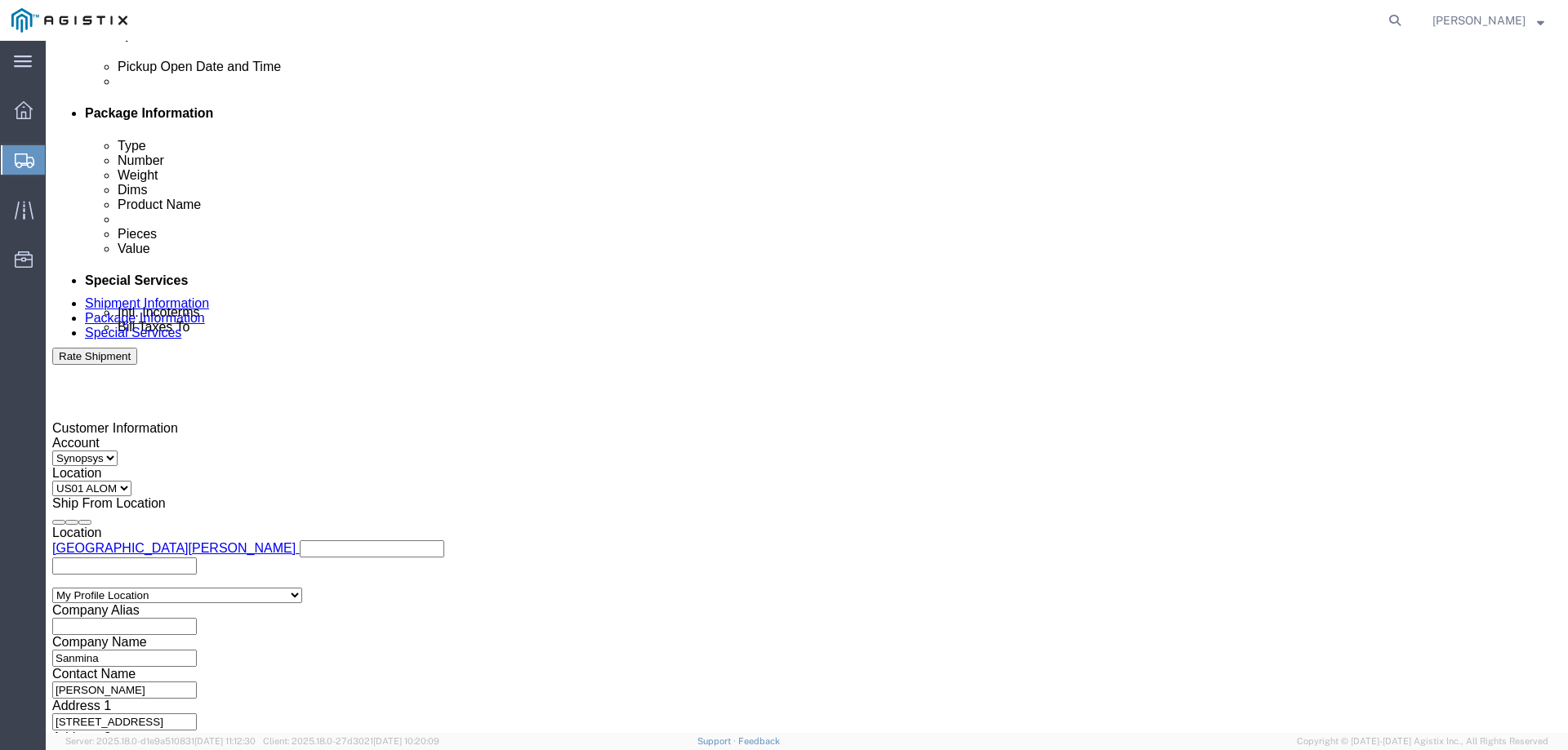
scroll to position [761, 0]
click button "Rate Shipment"
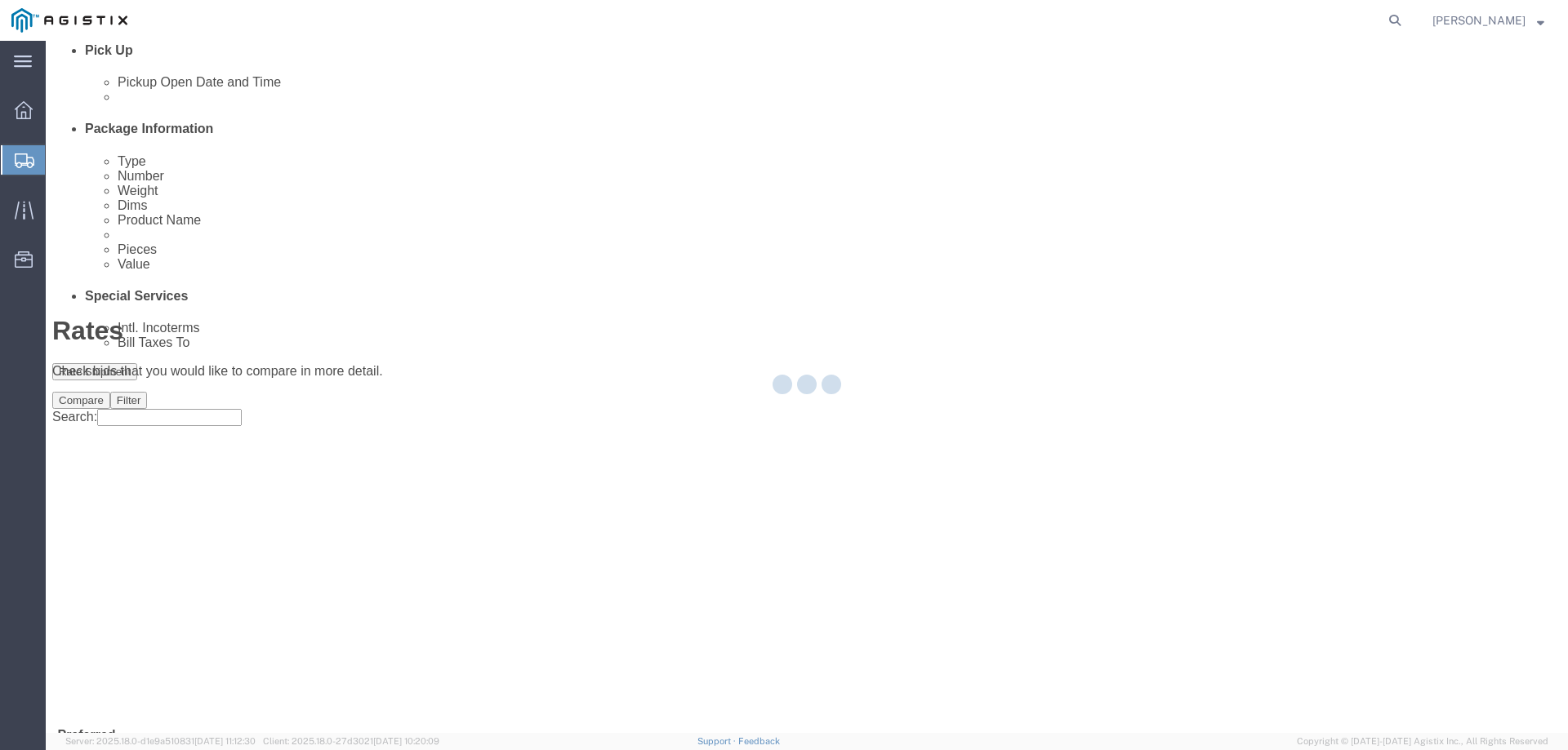
scroll to position [0, 0]
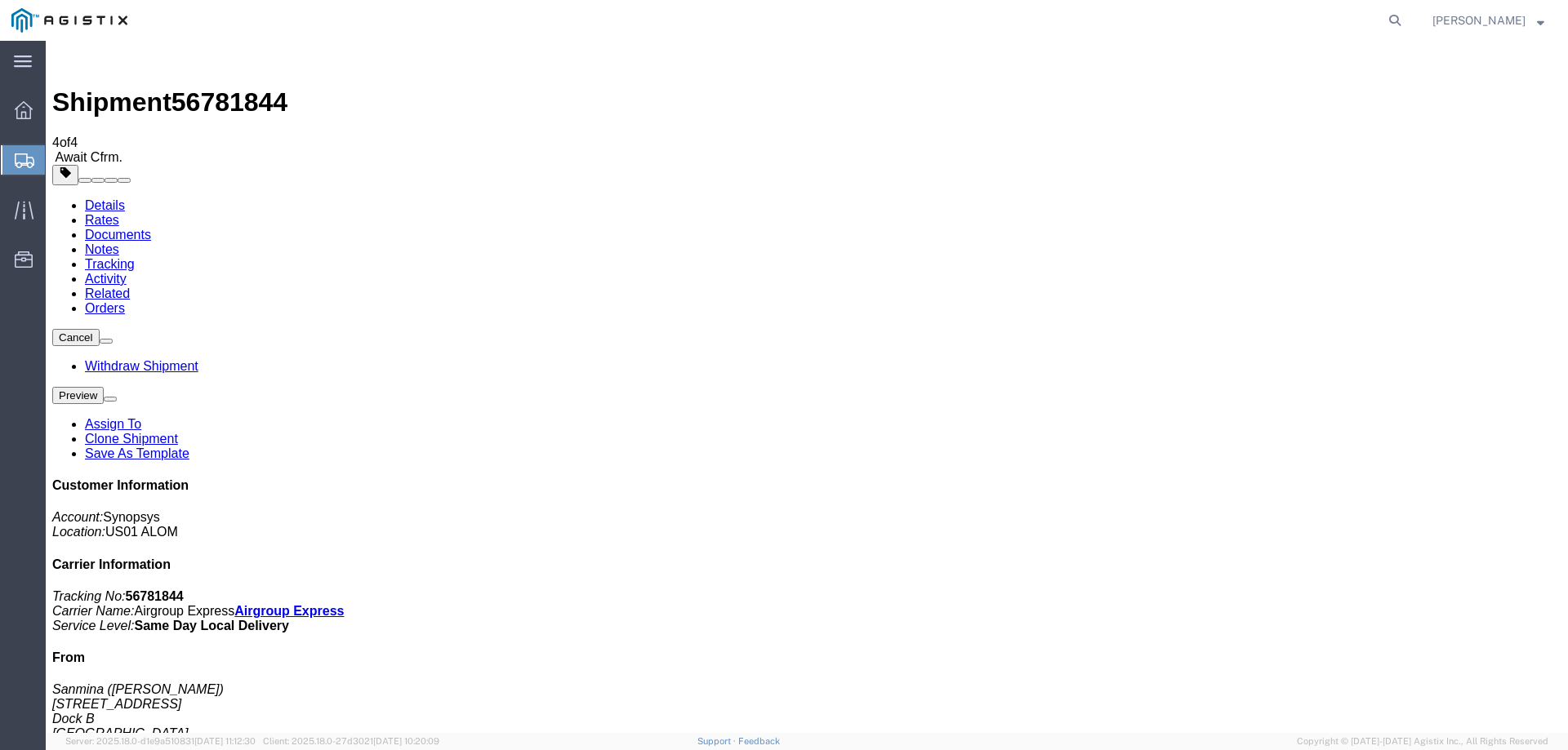
checkbox input "true"
